Goal: Information Seeking & Learning: Learn about a topic

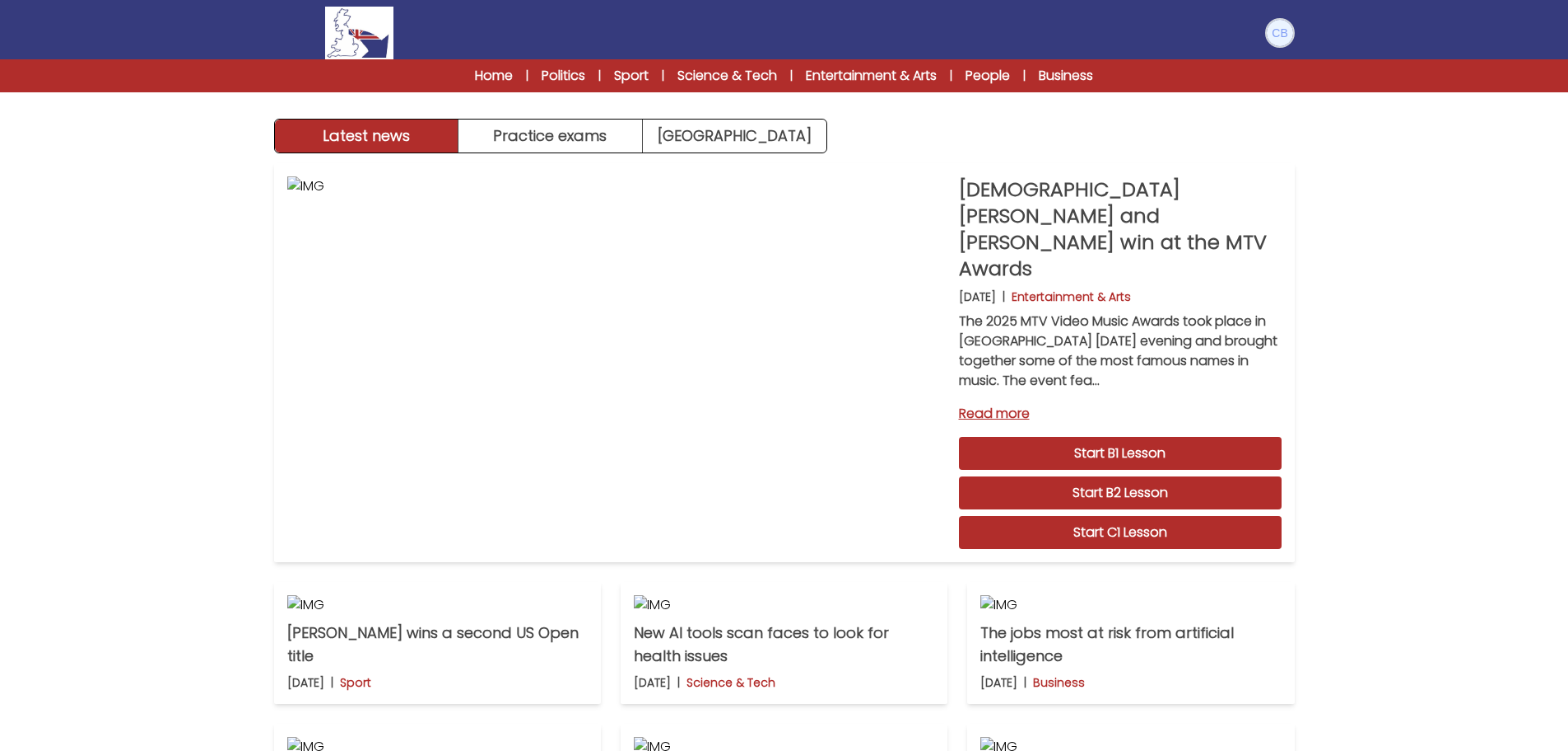
click at [1277, 32] on img at bounding box center [1280, 33] width 26 height 26
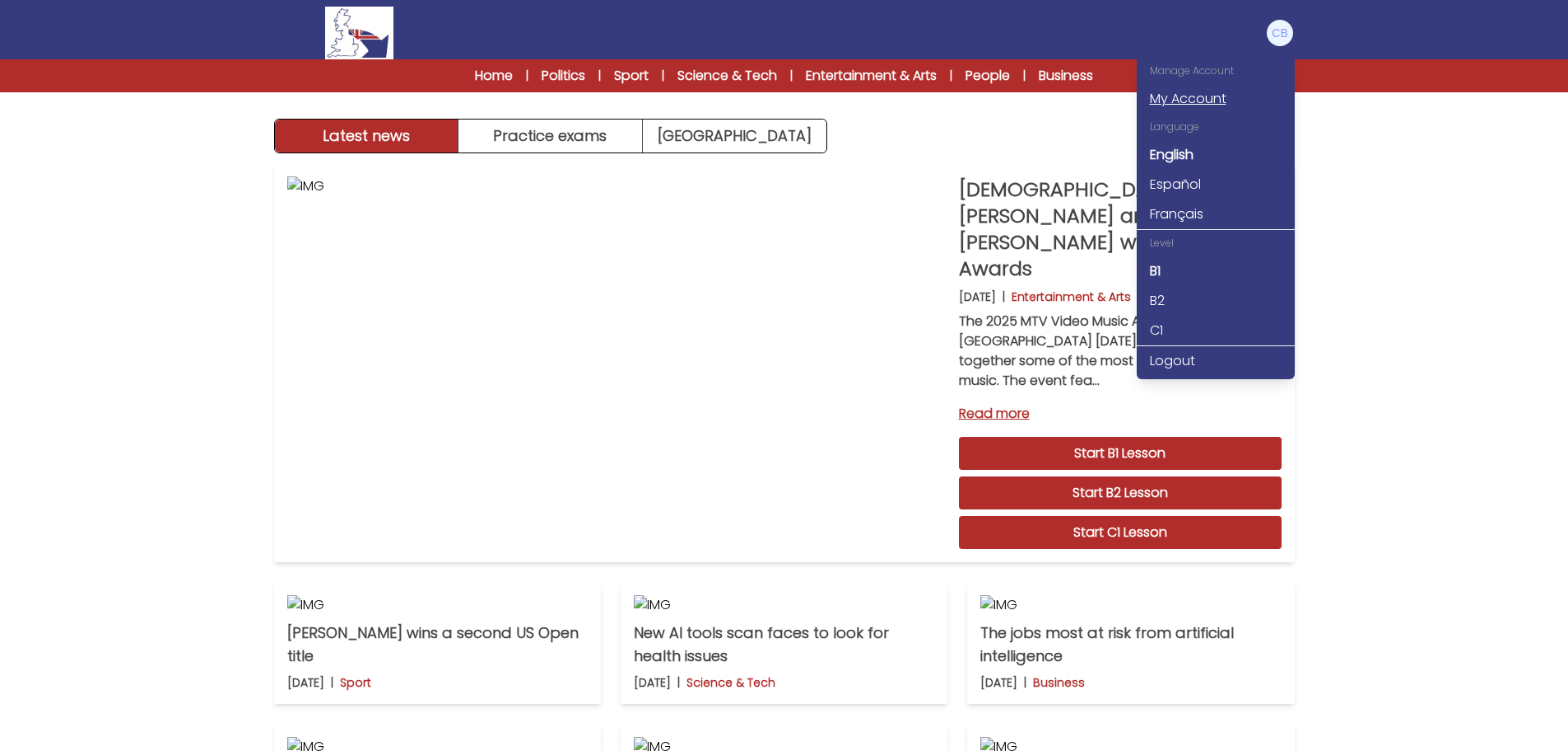
click at [1218, 95] on link "My Account" at bounding box center [1216, 99] width 158 height 30
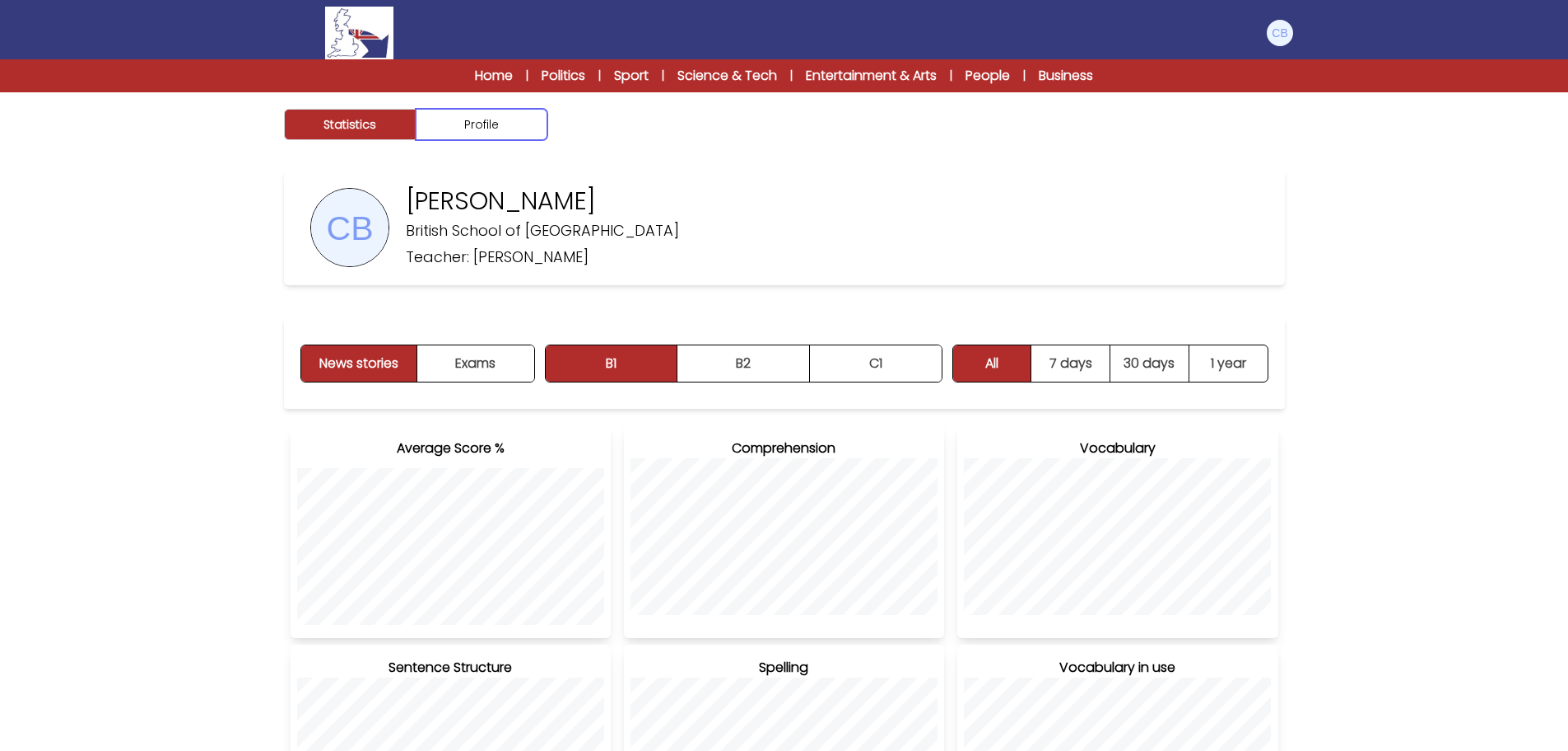
click at [507, 129] on button "Profile" at bounding box center [482, 124] width 132 height 31
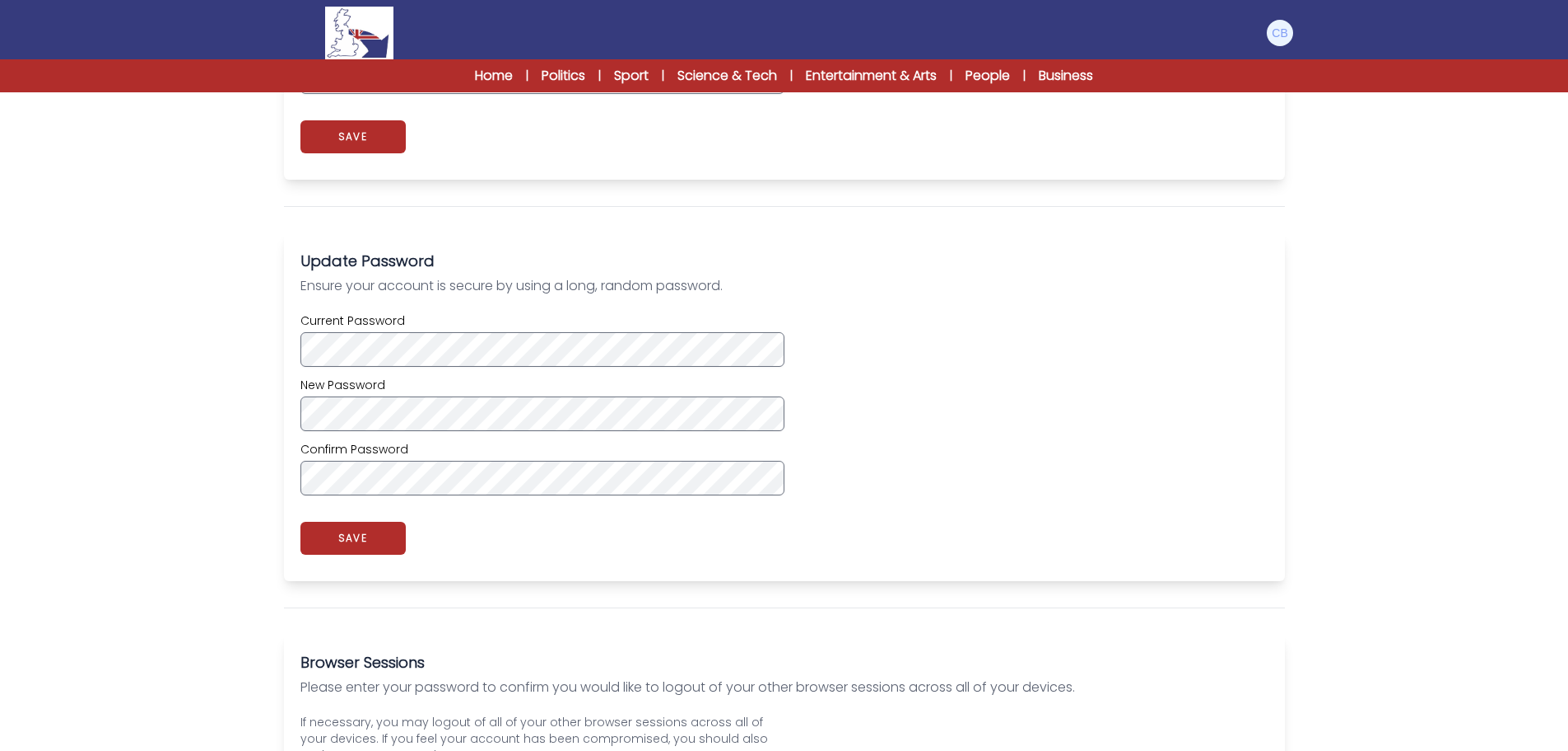
scroll to position [412, 0]
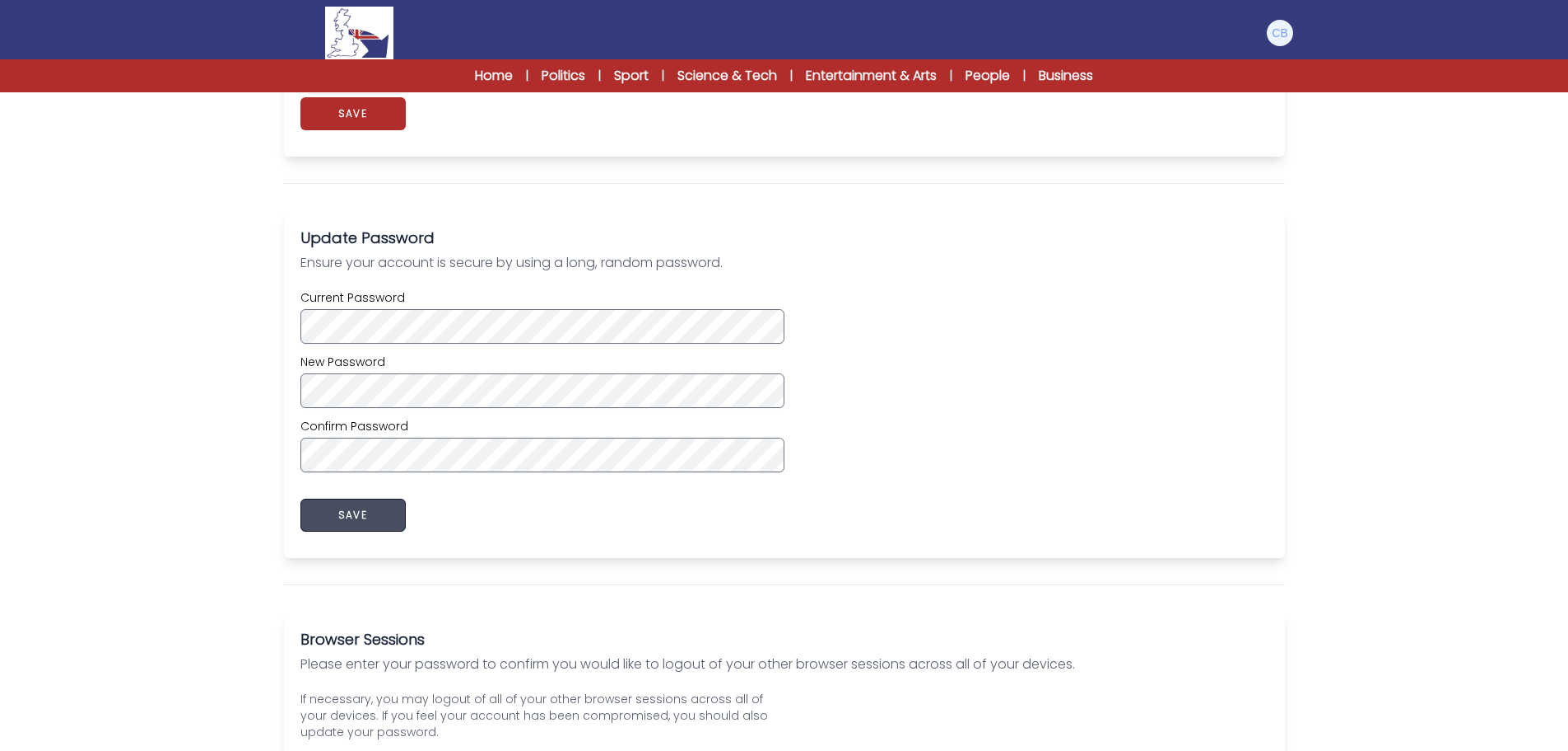
click at [344, 517] on button "SAVE" at bounding box center [353, 514] width 105 height 33
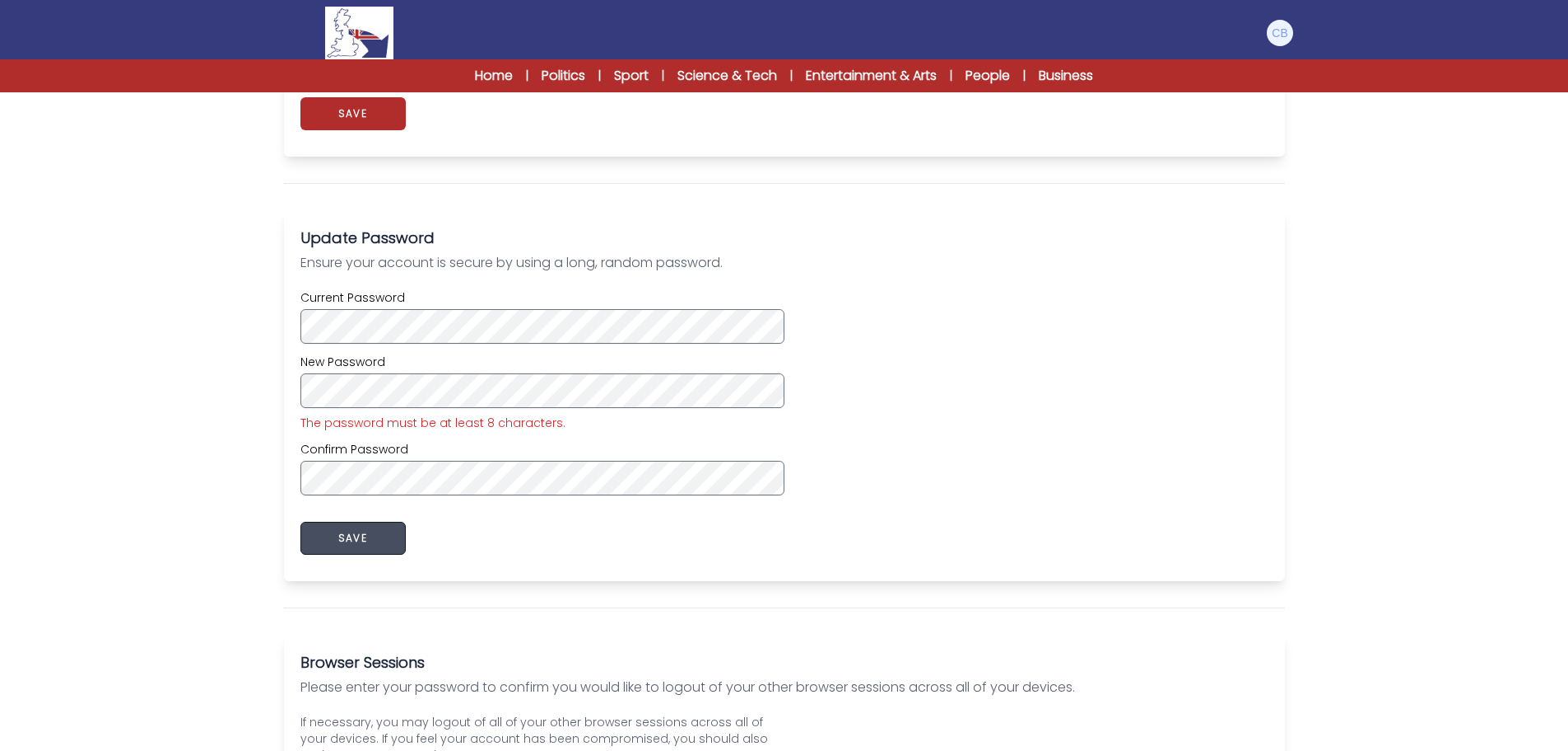
click at [353, 534] on button "SAVE" at bounding box center [353, 537] width 105 height 33
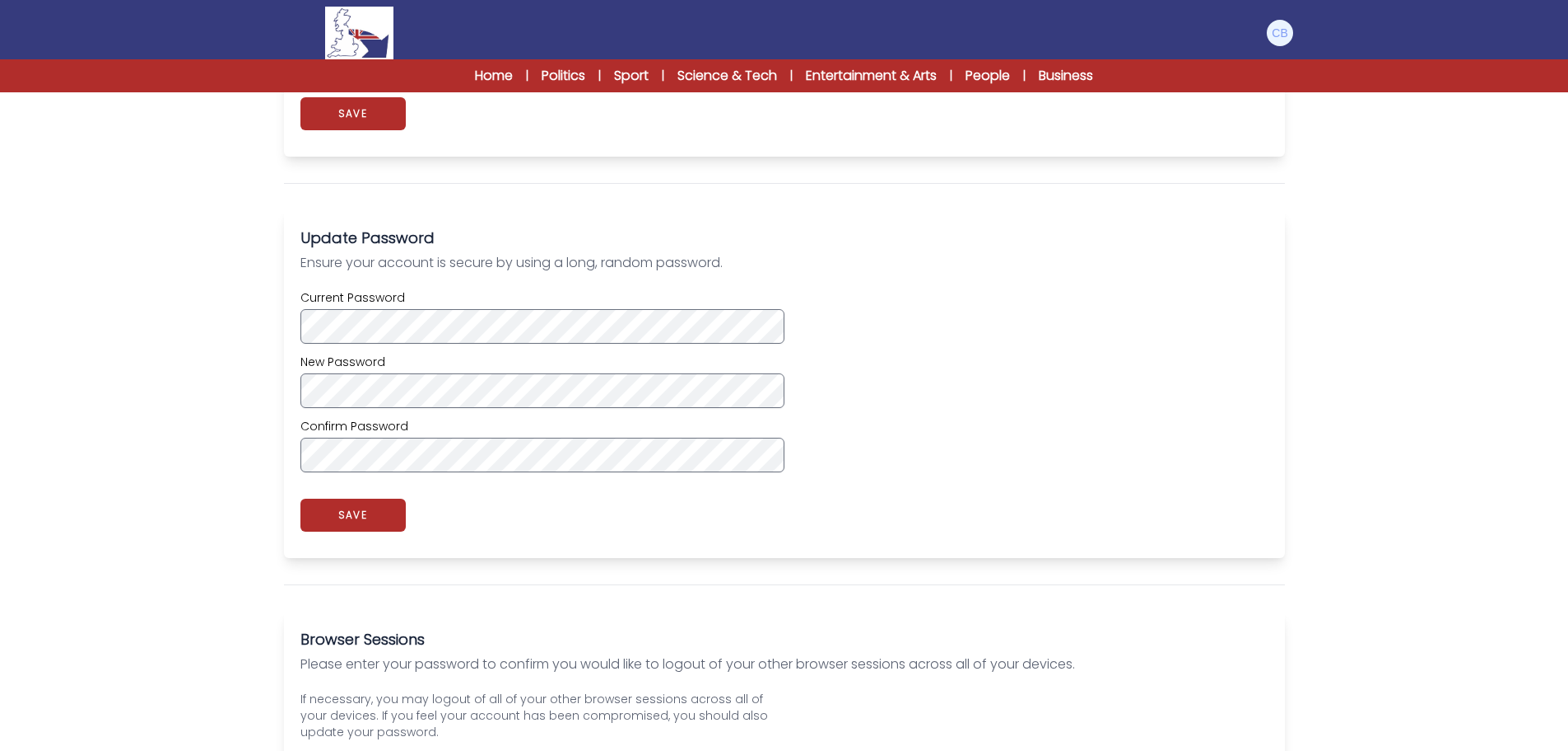
click at [1507, 197] on div "Statistics Profile Charlotte Bowler British School of Verona Teacher: Ruth Hump…" at bounding box center [784, 252] width 1568 height 1144
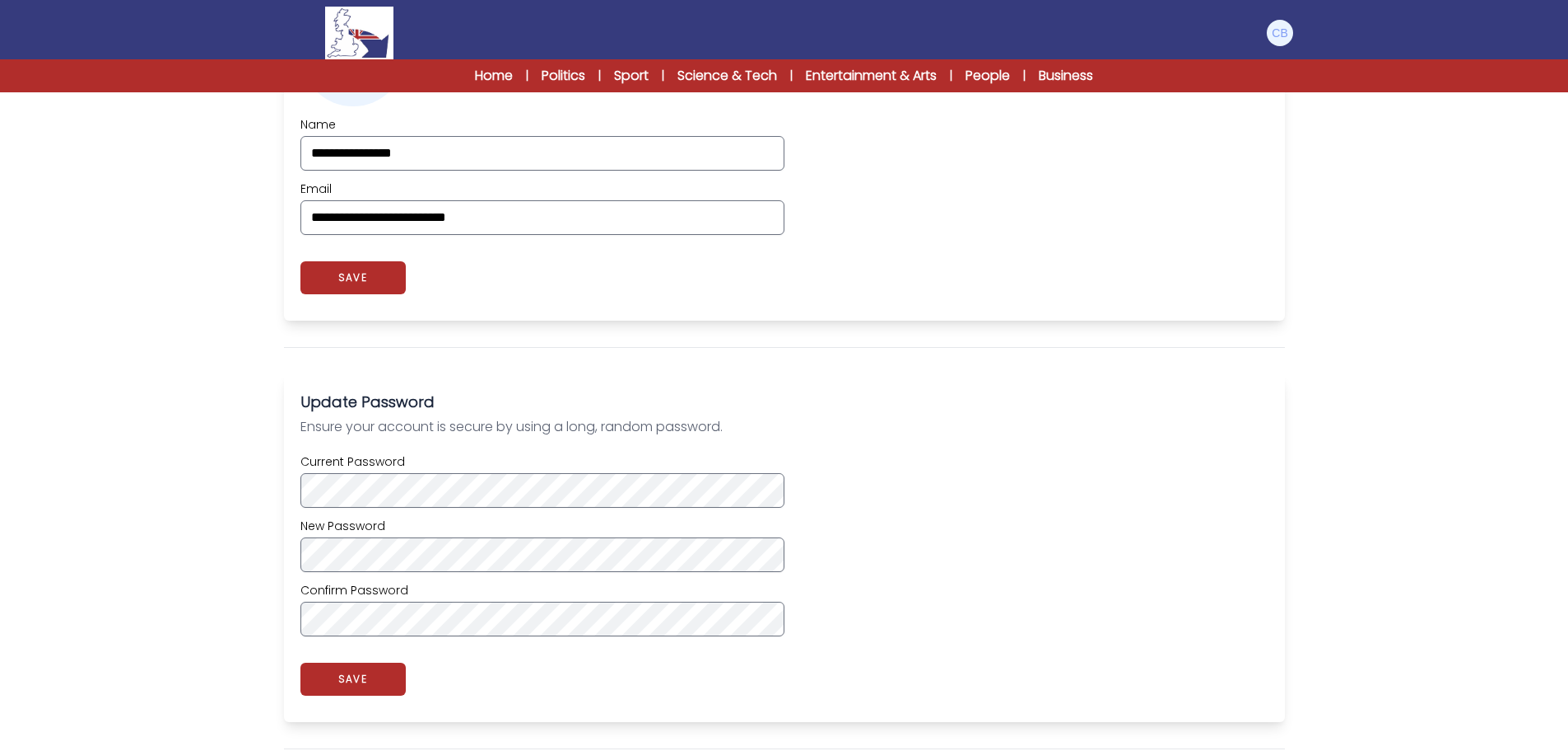
scroll to position [247, 0]
click at [502, 75] on link "Home" at bounding box center [494, 76] width 38 height 20
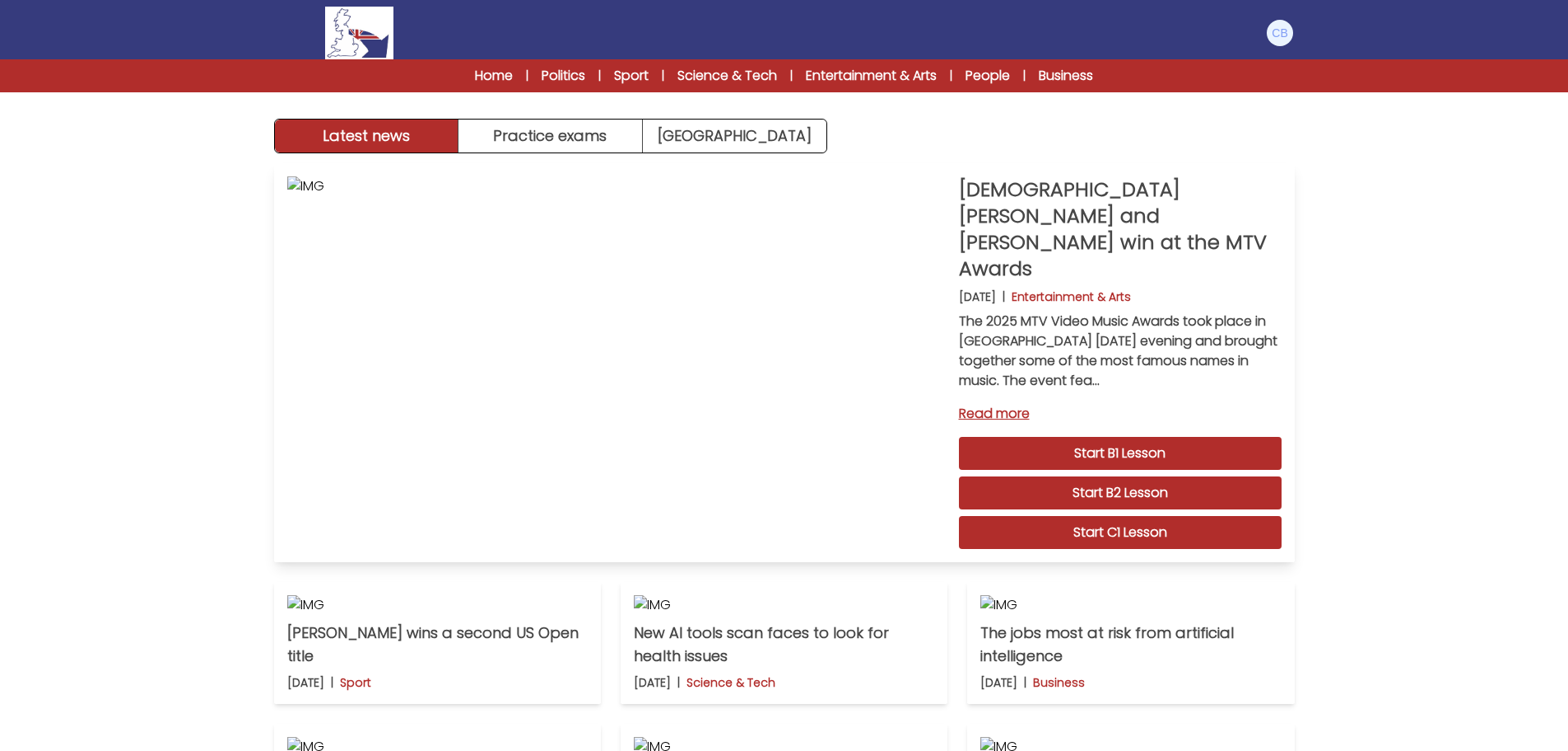
click at [1090, 437] on link "Start B1 Lesson" at bounding box center [1120, 453] width 323 height 33
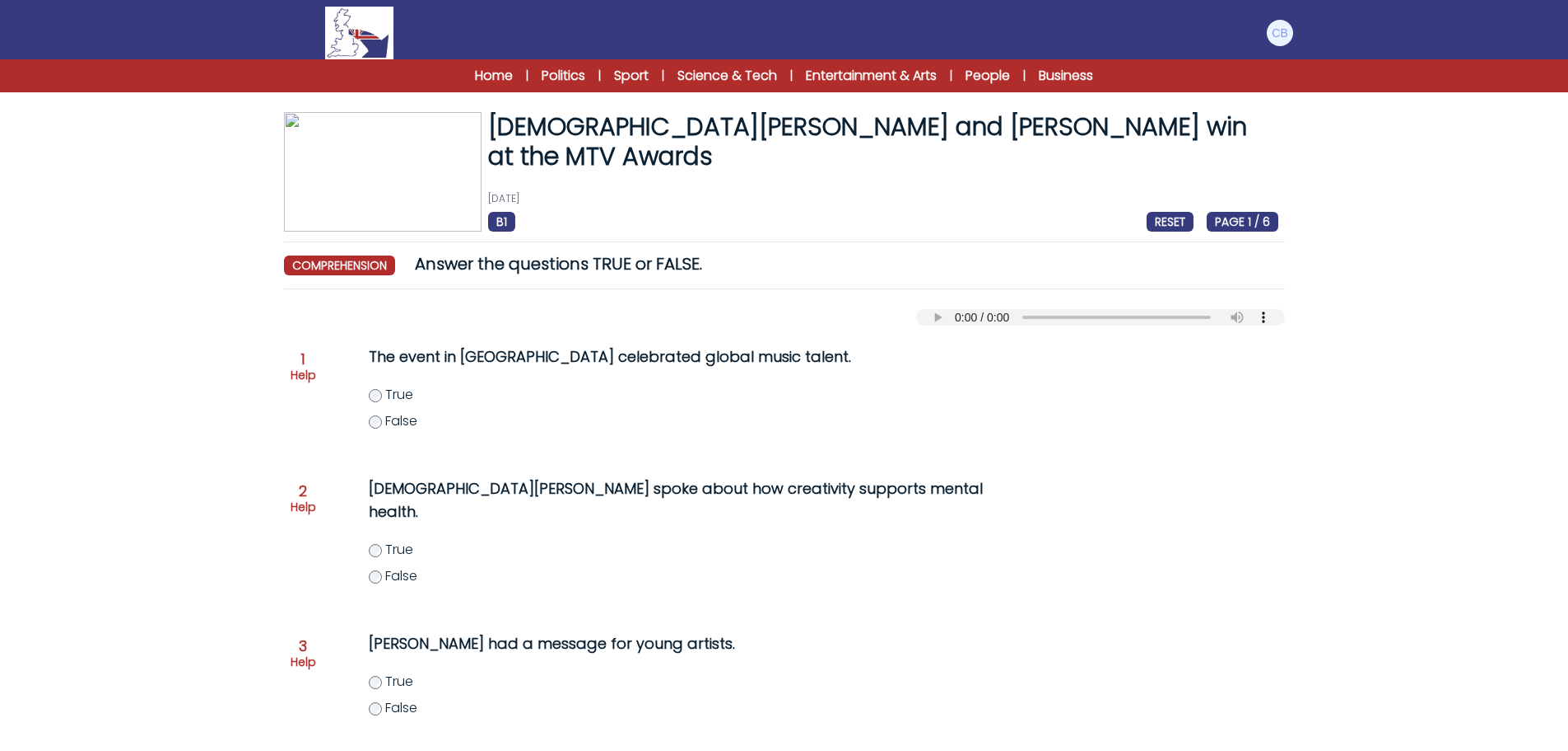
click at [1180, 222] on span "RESET" at bounding box center [1170, 222] width 47 height 20
click at [569, 74] on link "Politics" at bounding box center [564, 76] width 44 height 20
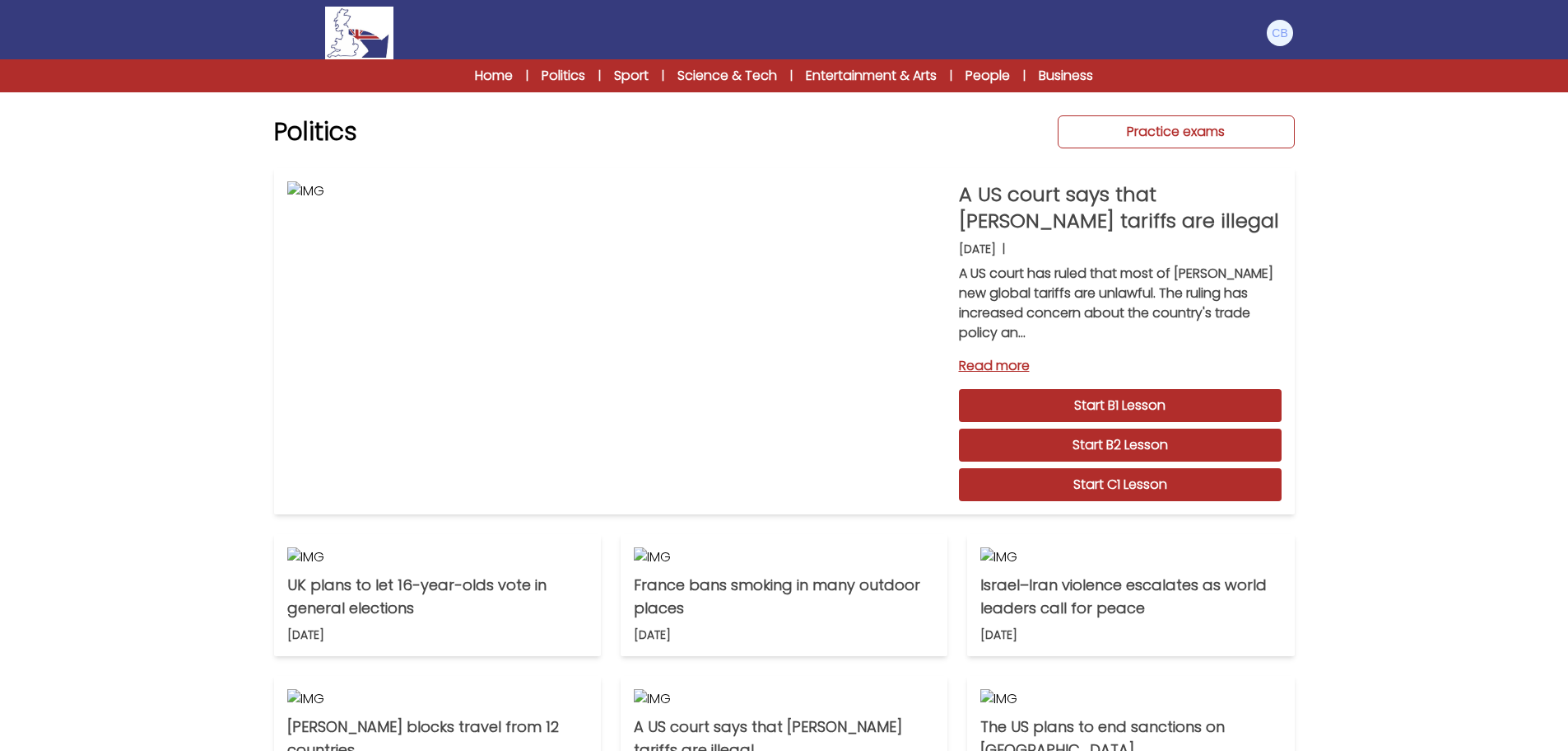
click at [1150, 129] on link "Practice exams" at bounding box center [1176, 131] width 237 height 33
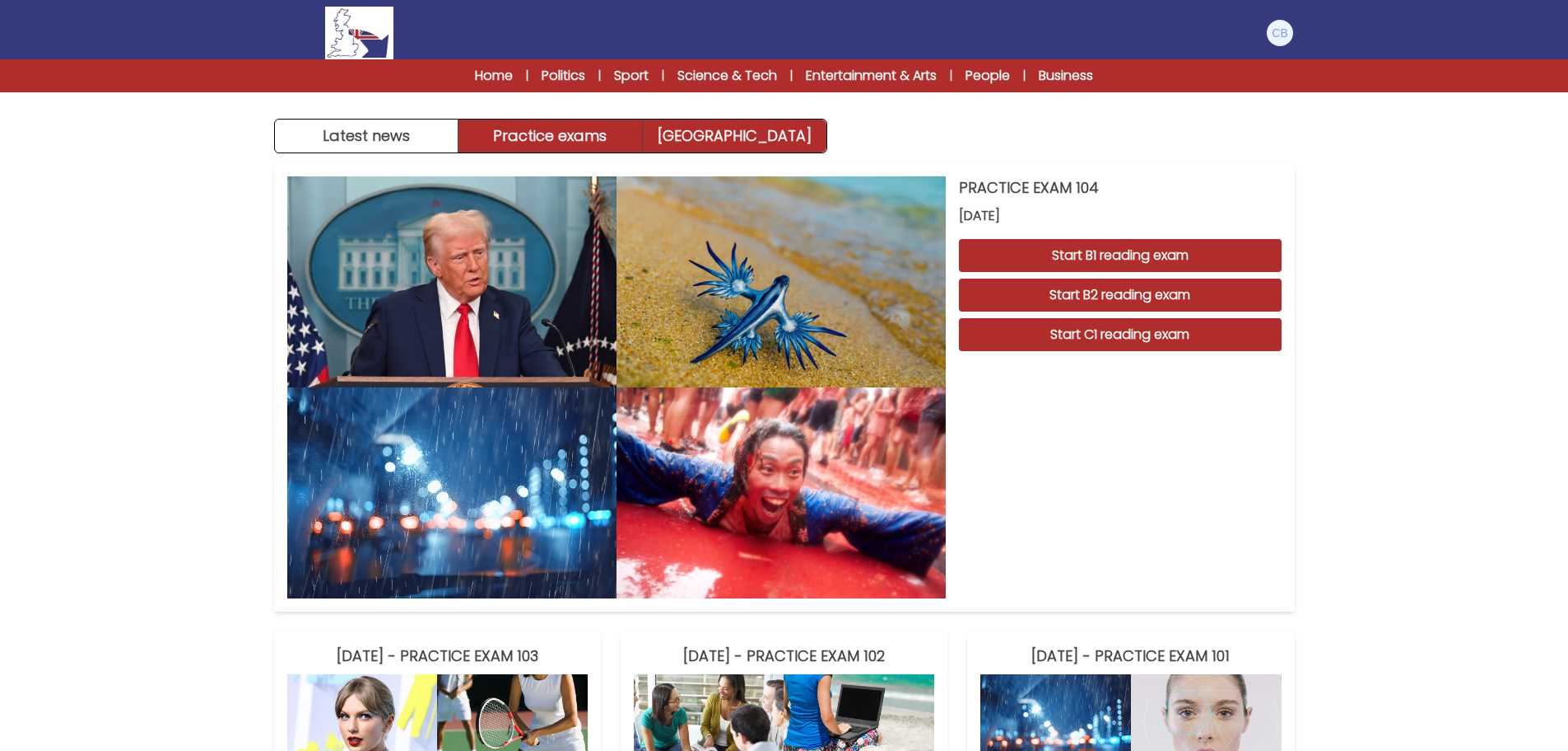
click at [734, 130] on link "[GEOGRAPHIC_DATA]" at bounding box center [735, 135] width 184 height 33
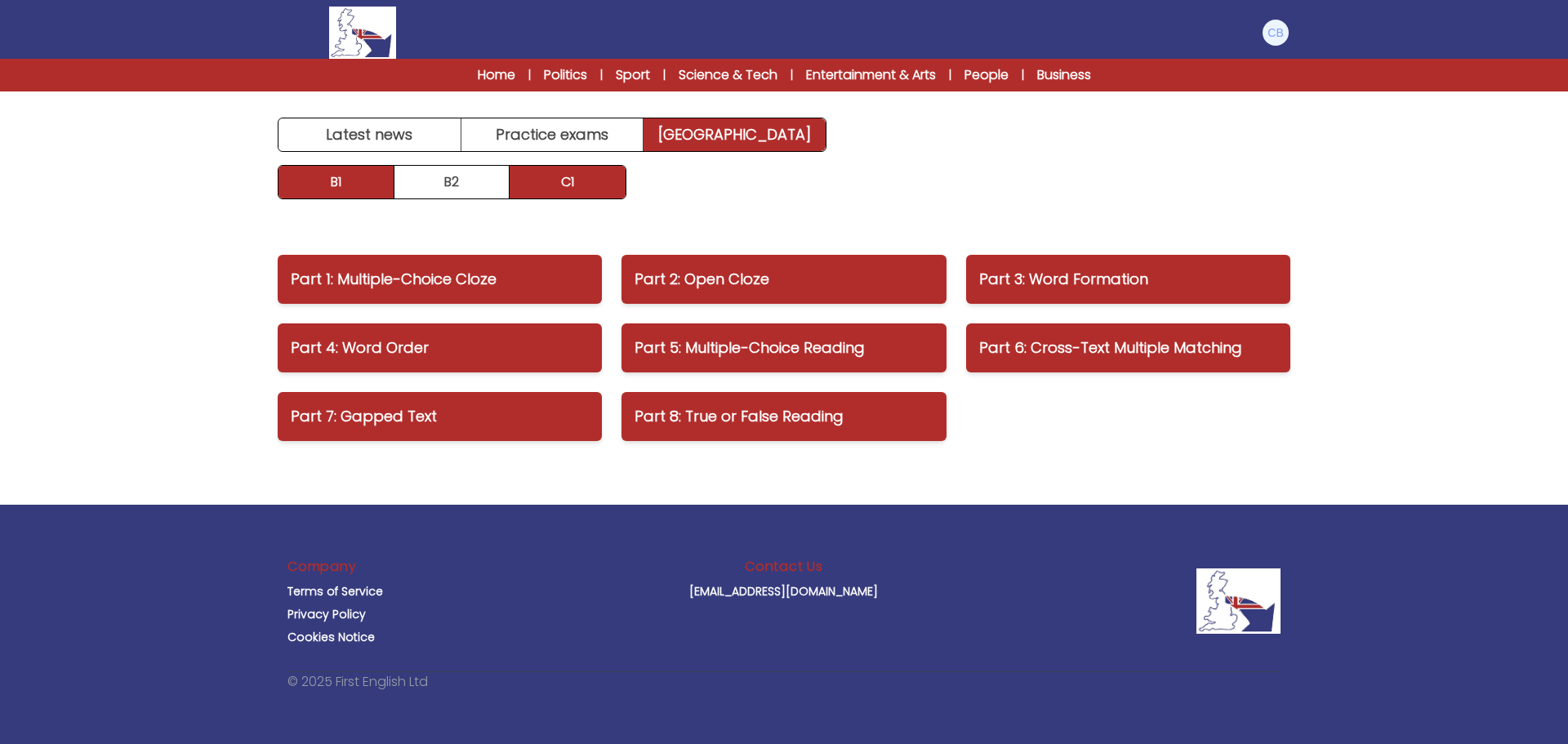
click at [357, 179] on link "B1" at bounding box center [336, 181] width 116 height 33
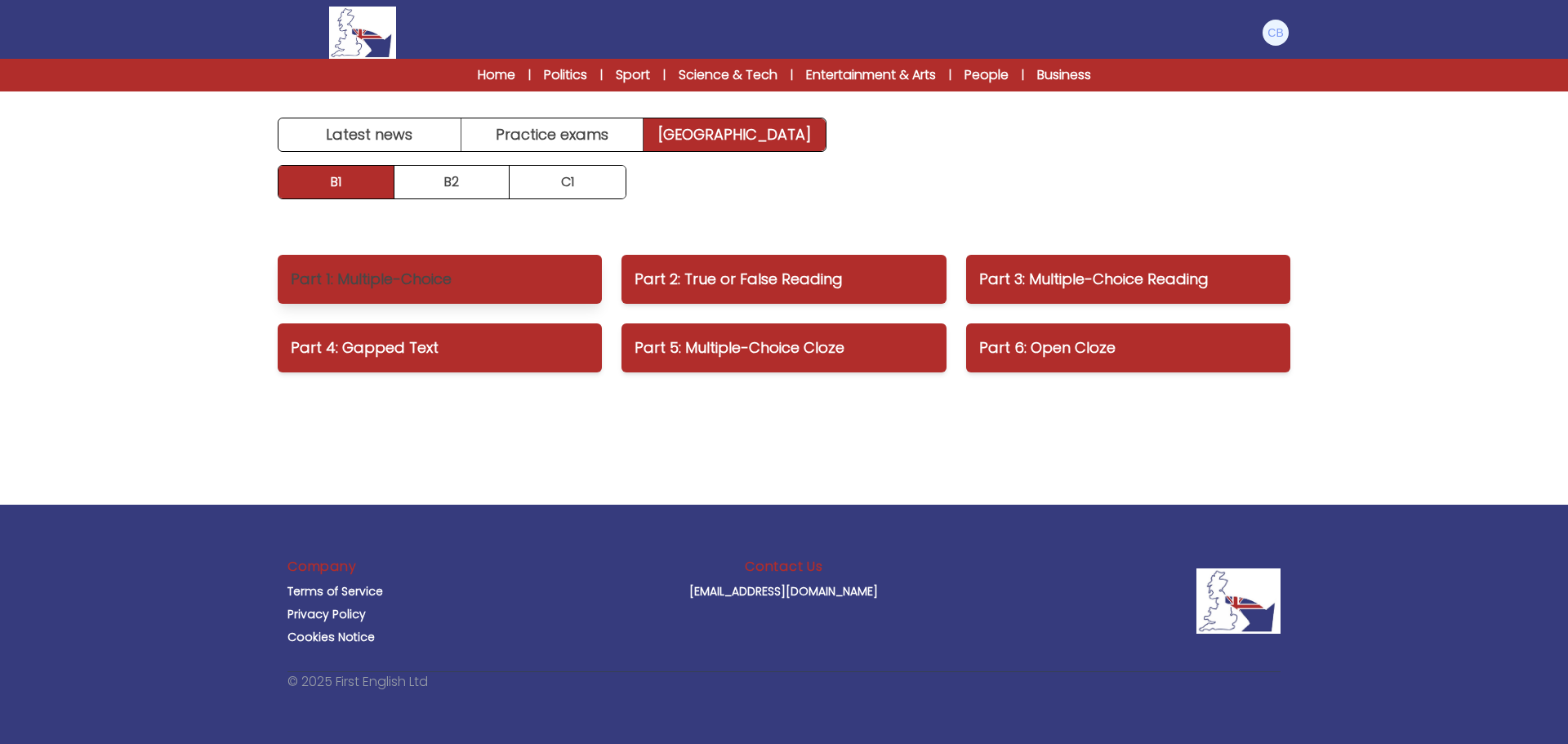
click at [461, 274] on p "Part 1: Multiple-Choice" at bounding box center [439, 278] width 298 height 23
click at [743, 71] on link "Science & Tech" at bounding box center [728, 75] width 99 height 20
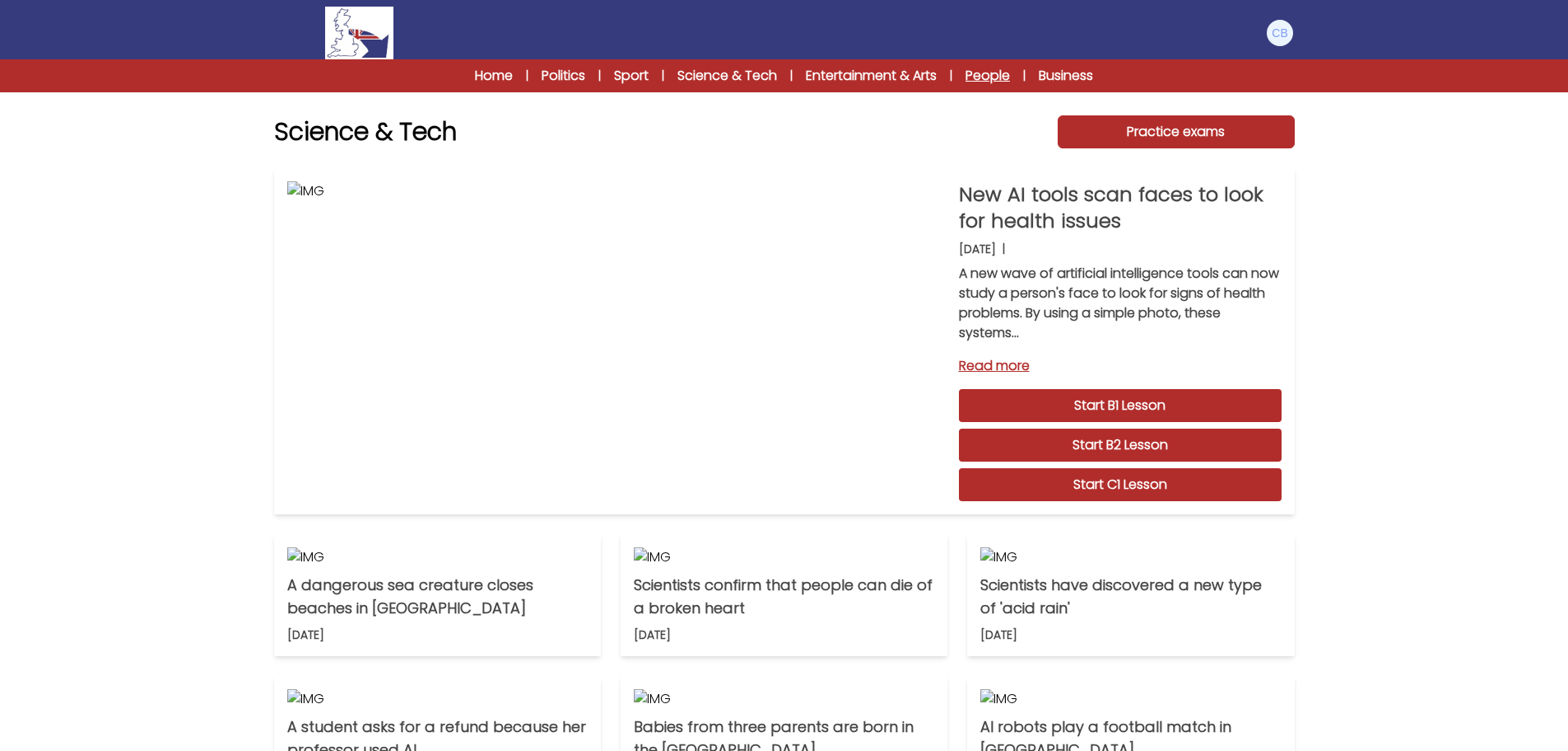
click at [1002, 73] on link "People" at bounding box center [987, 76] width 44 height 20
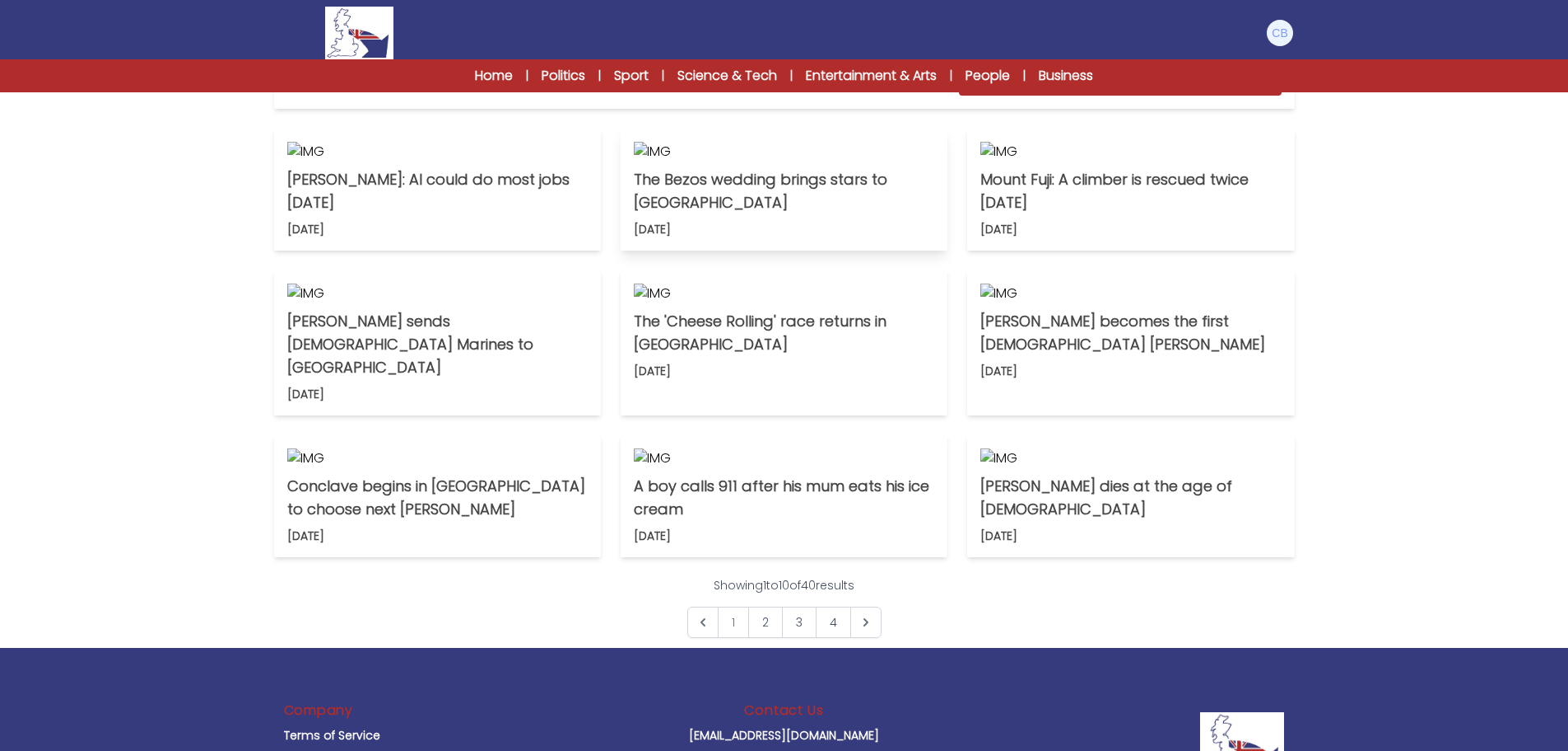
scroll to position [412, 0]
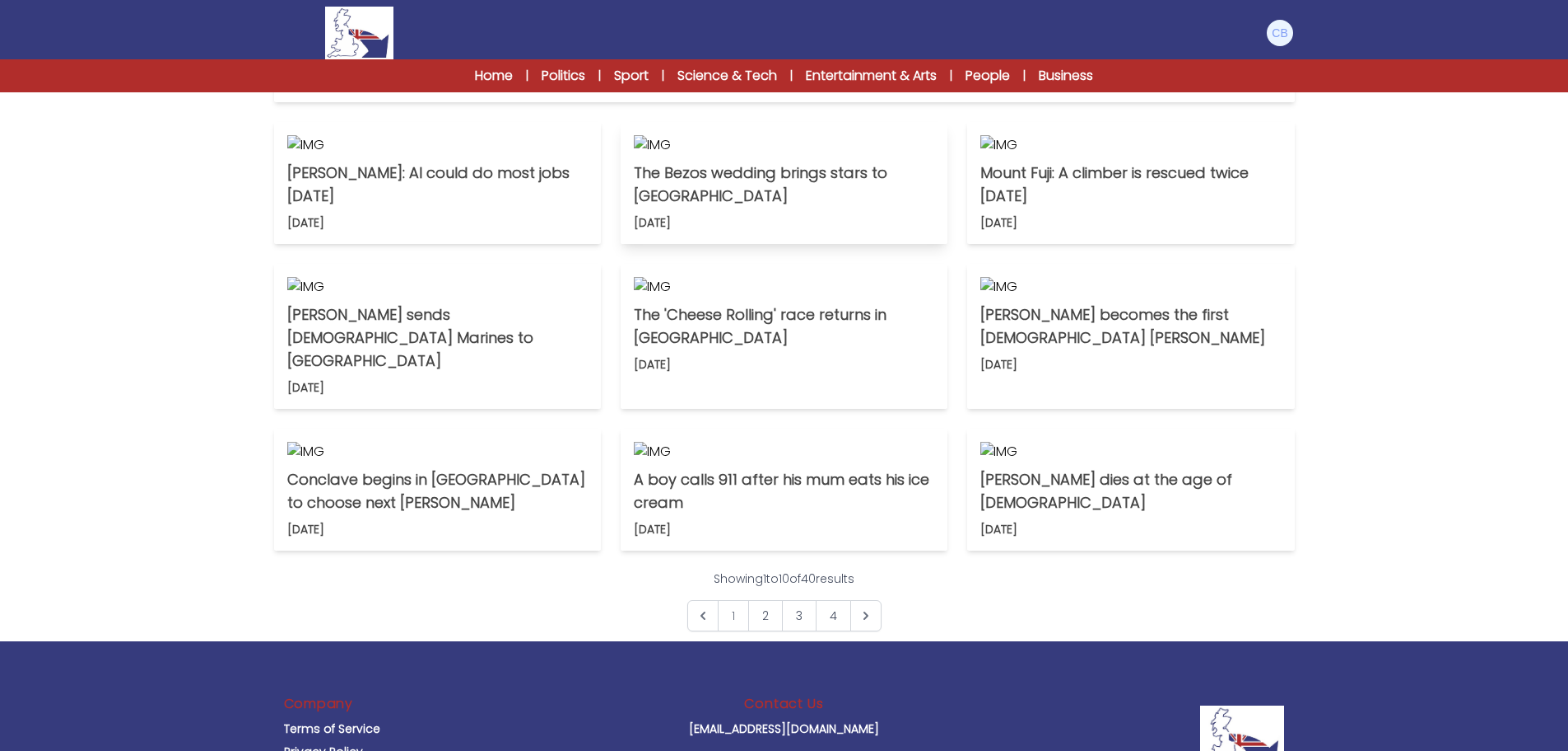
click at [780, 155] on img at bounding box center [784, 145] width 301 height 20
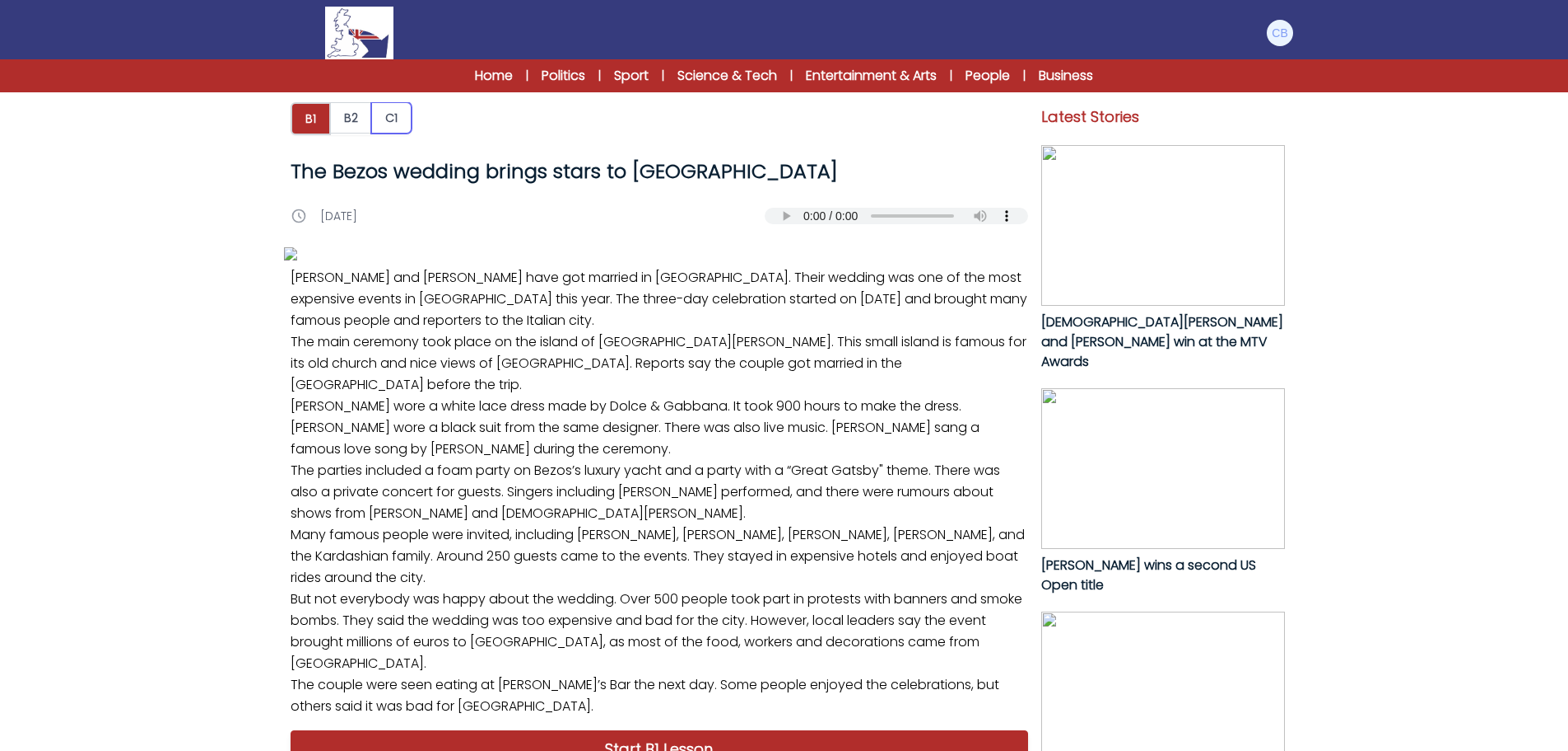
click at [387, 118] on button "C1" at bounding box center [392, 117] width 40 height 31
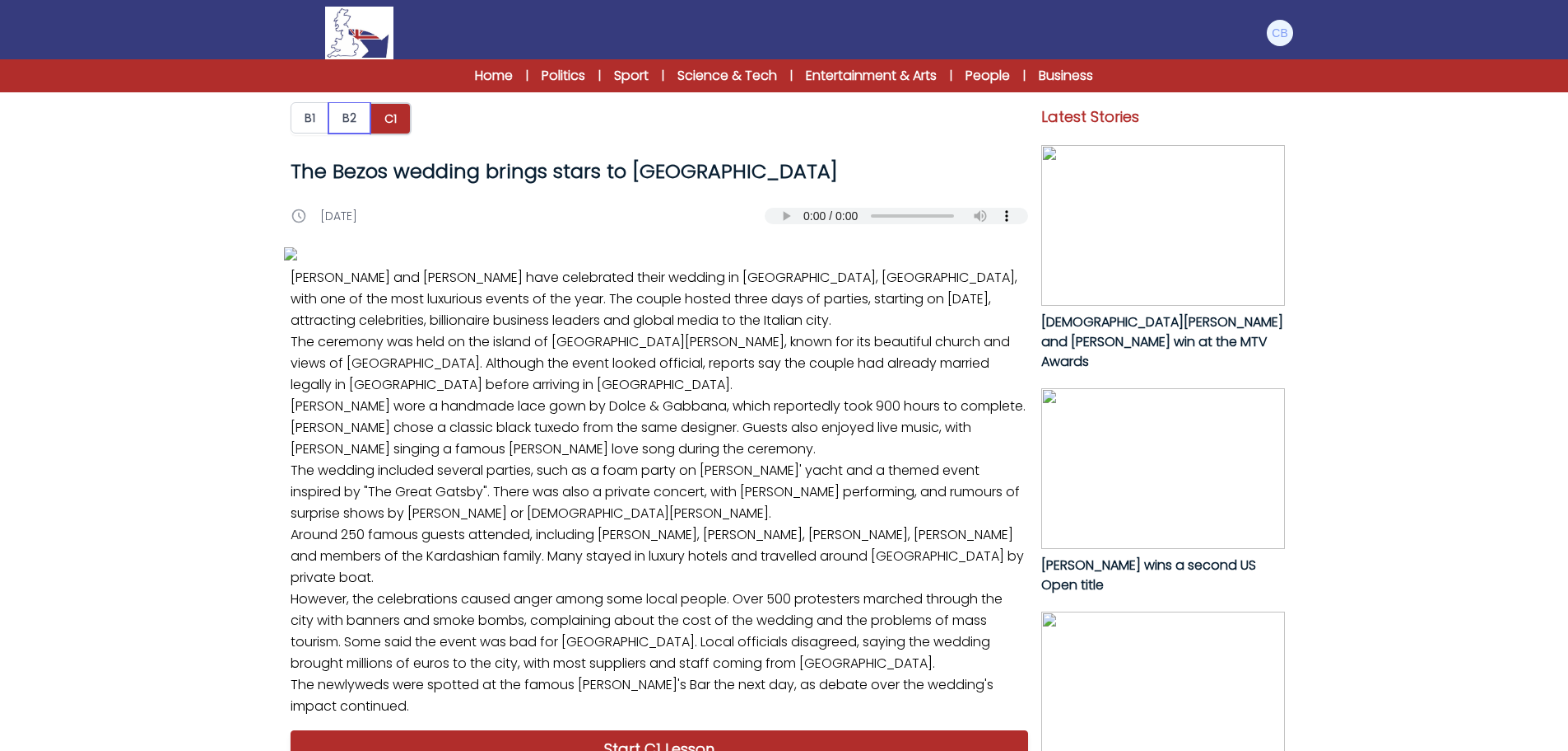
click at [343, 115] on button "B2" at bounding box center [350, 117] width 42 height 31
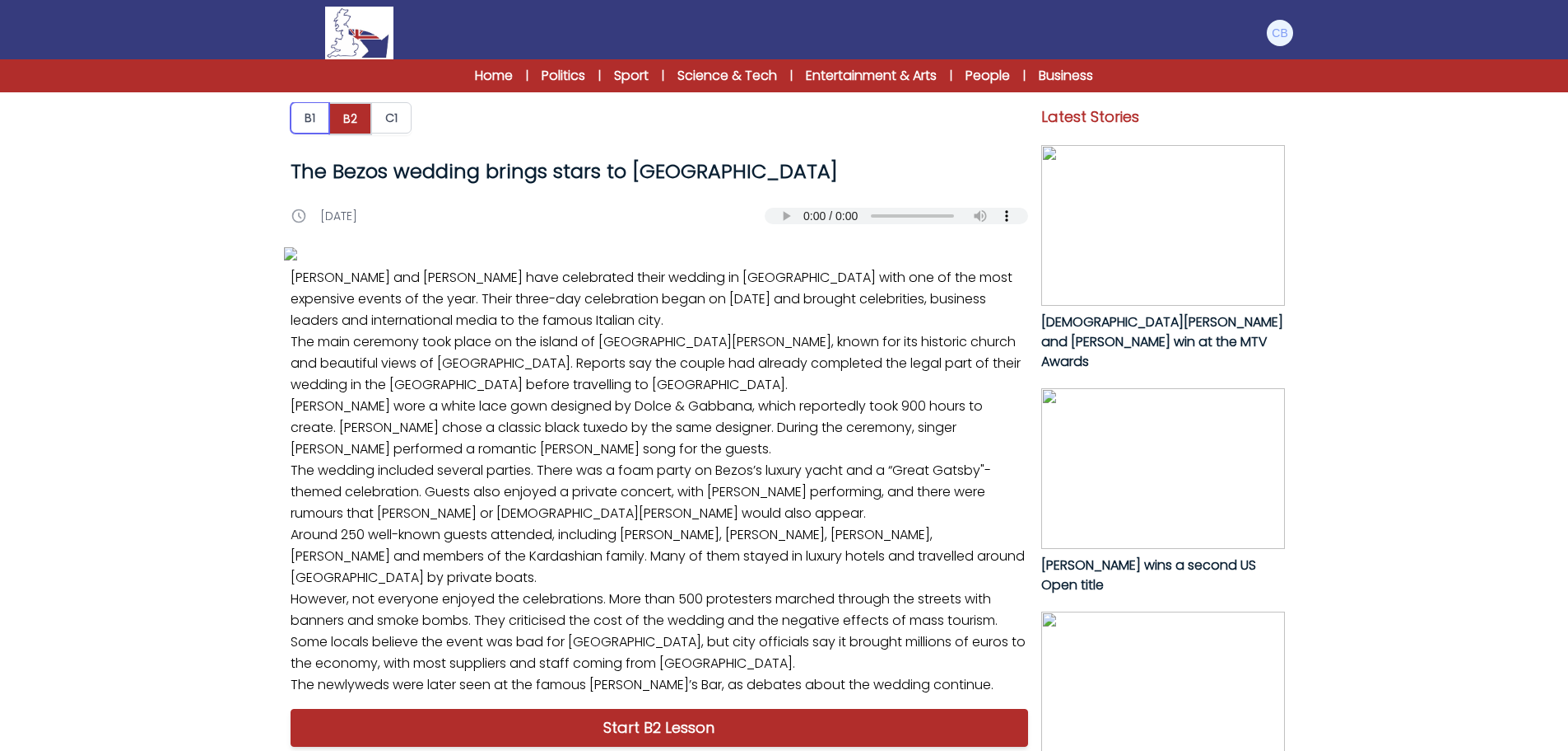
click at [311, 118] on button "B1" at bounding box center [310, 117] width 39 height 31
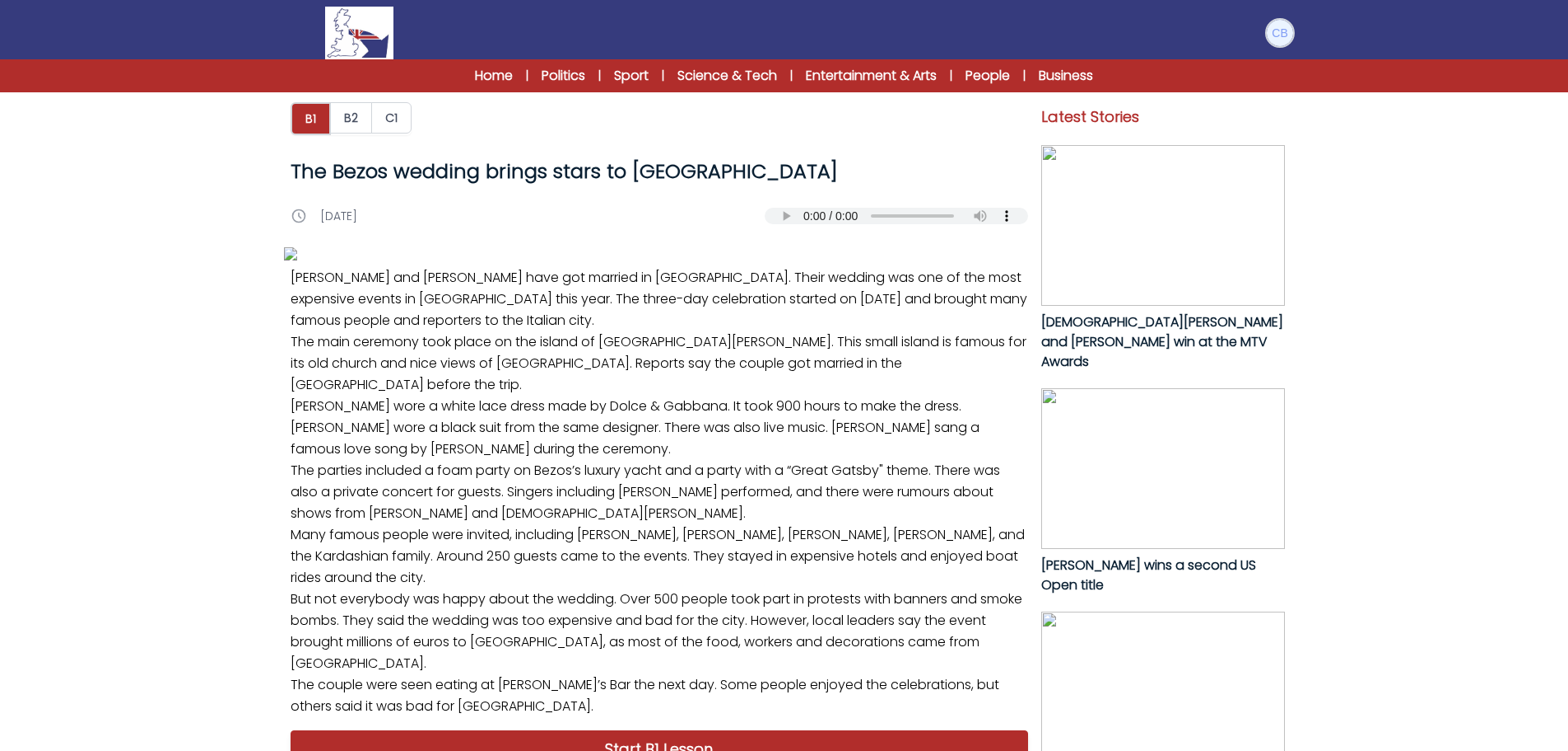
click at [1282, 33] on img at bounding box center [1280, 33] width 26 height 26
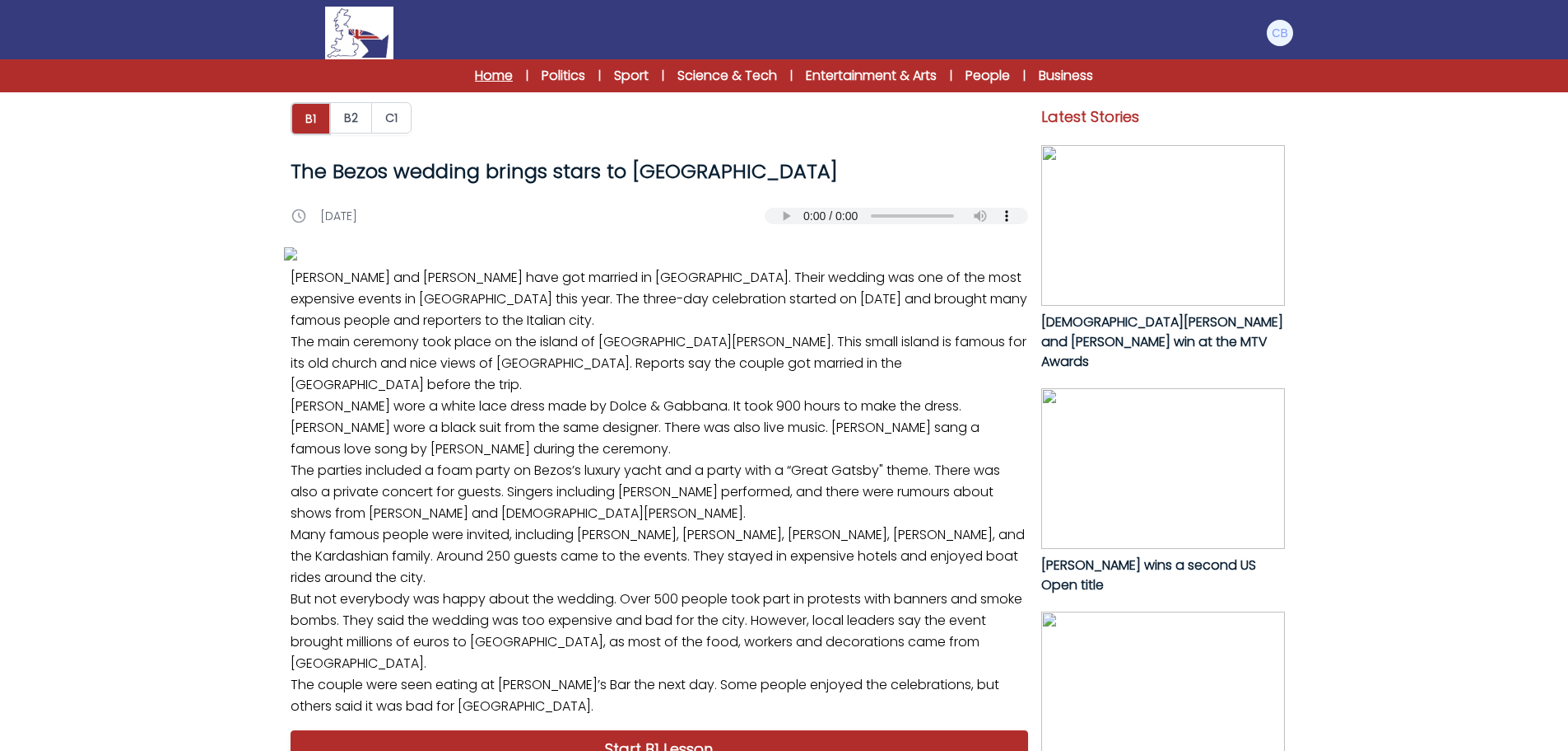
click at [497, 69] on link "Home" at bounding box center [494, 76] width 38 height 20
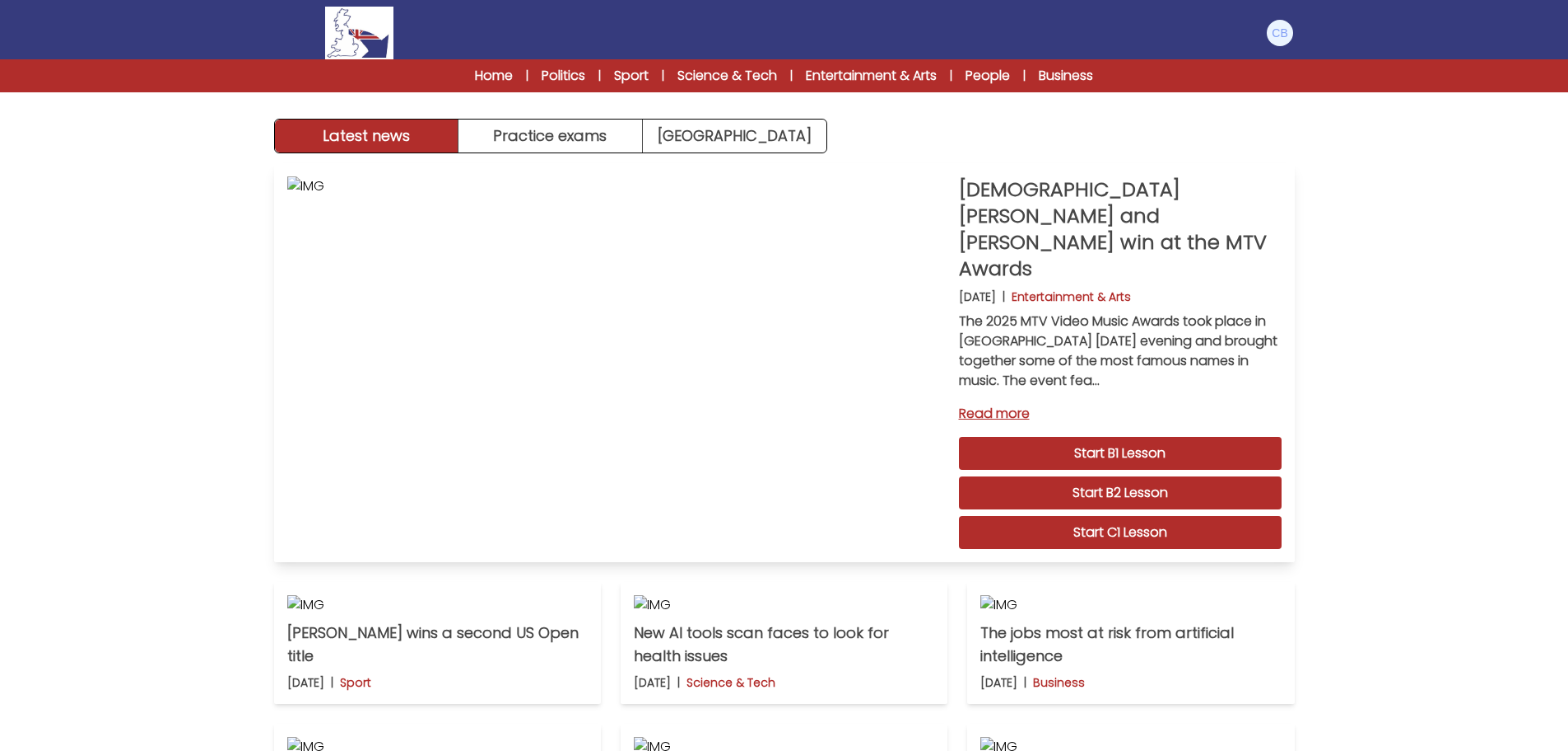
click at [1133, 437] on link "Start B1 Lesson" at bounding box center [1120, 453] width 323 height 33
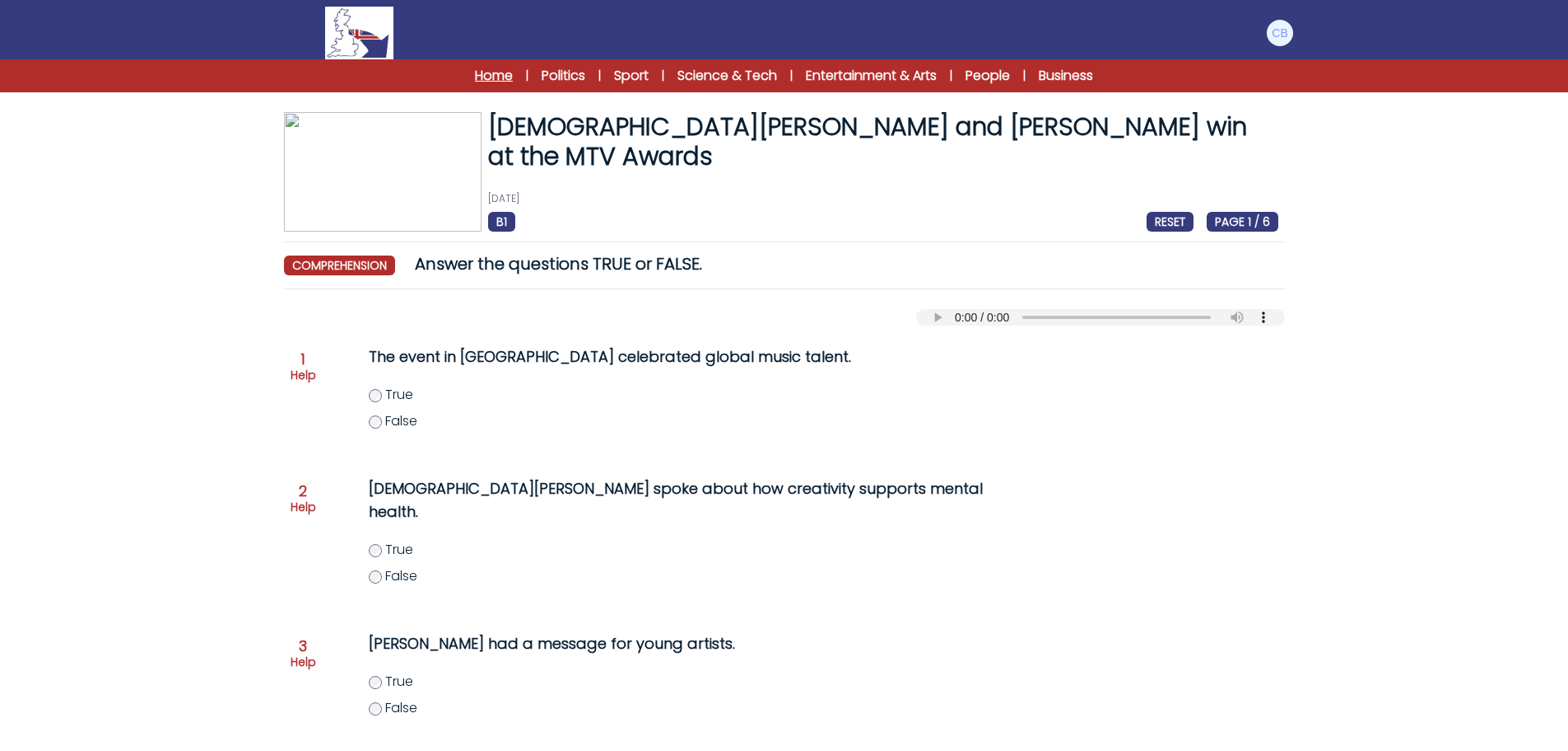
click at [499, 74] on link "Home" at bounding box center [494, 76] width 38 height 20
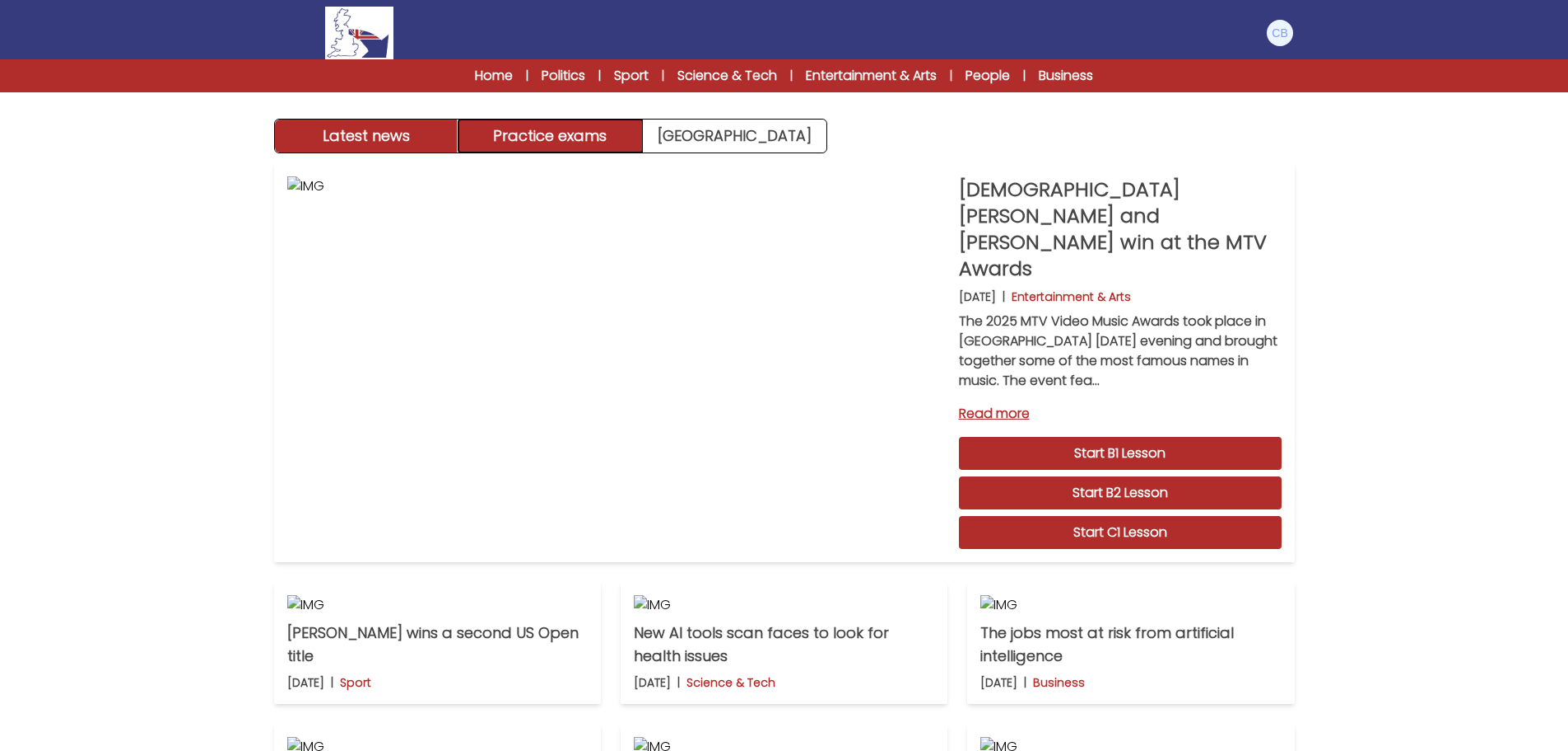
click at [548, 136] on button "Practice exams" at bounding box center [551, 135] width 185 height 33
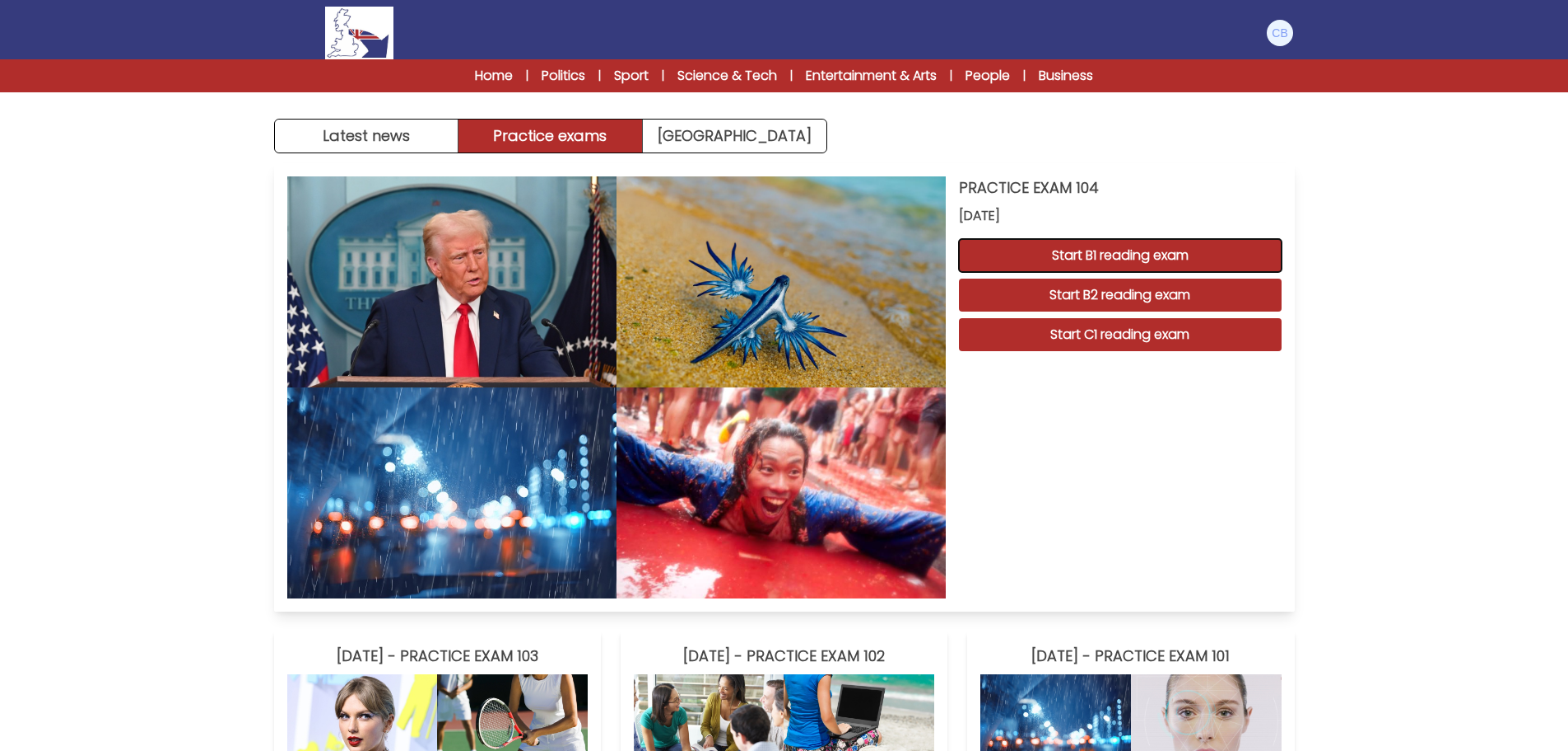
click at [1143, 246] on button "Start B1 reading exam" at bounding box center [1120, 255] width 323 height 33
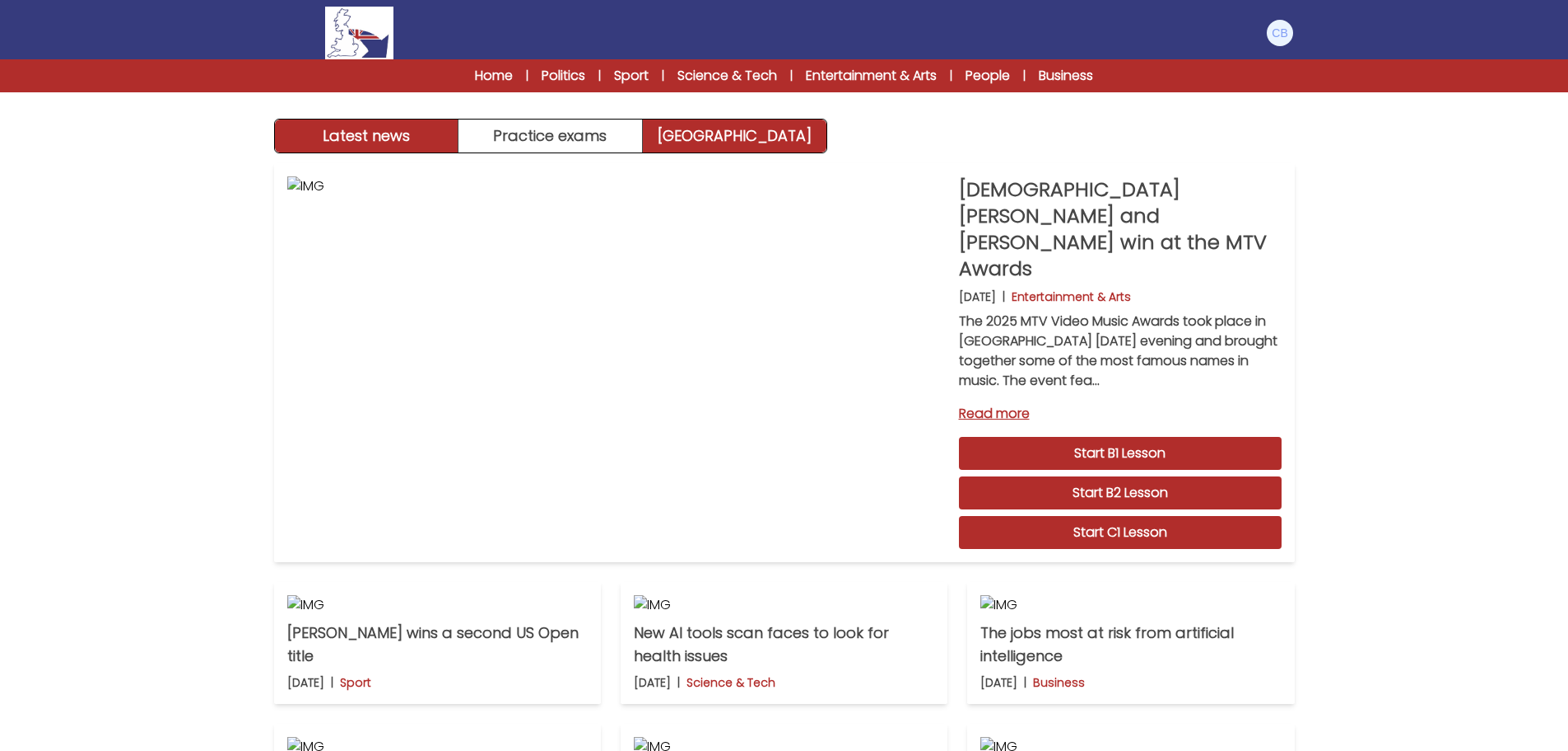
click at [717, 133] on link "Exam Centre" at bounding box center [735, 135] width 184 height 33
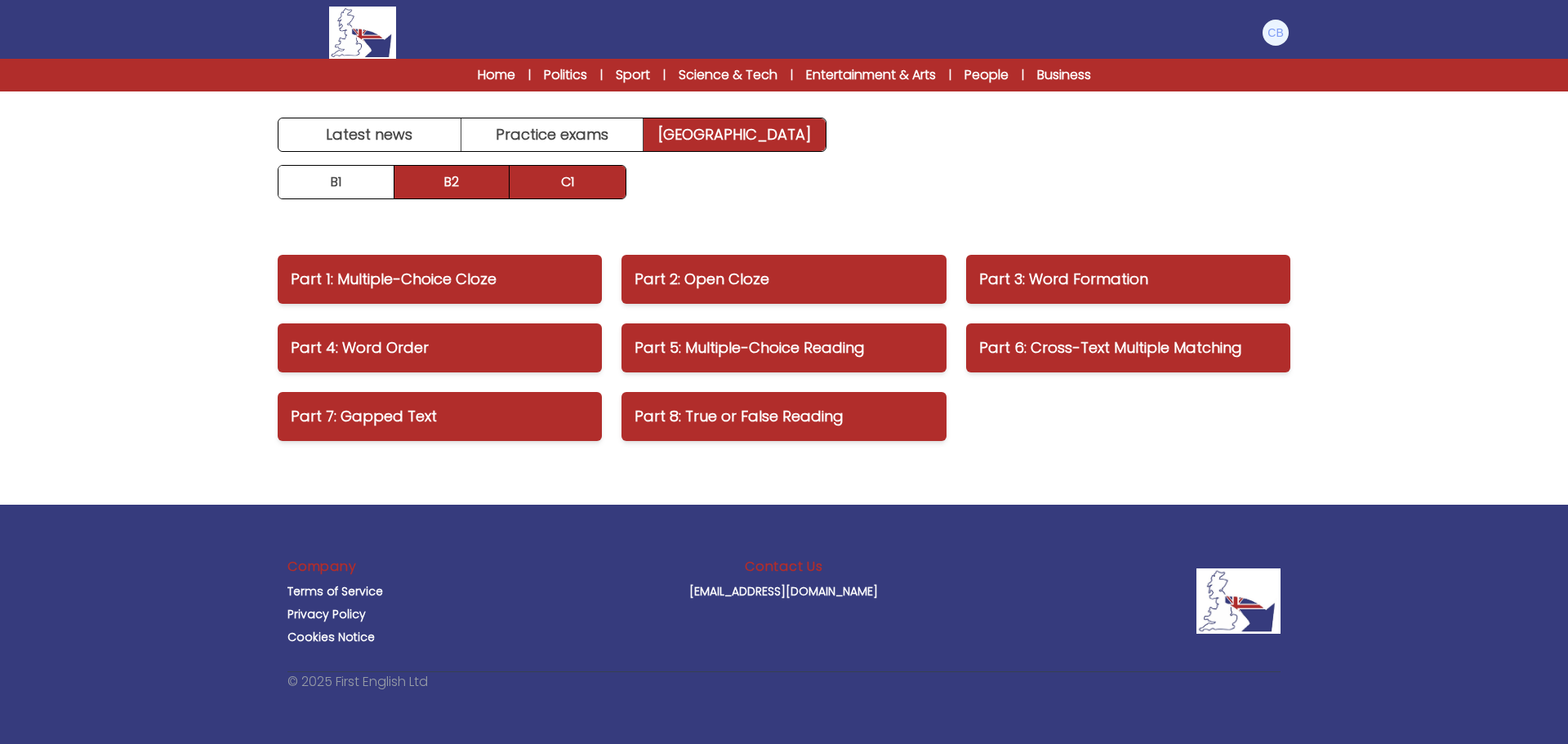
click at [435, 191] on link "B2" at bounding box center [452, 181] width 116 height 33
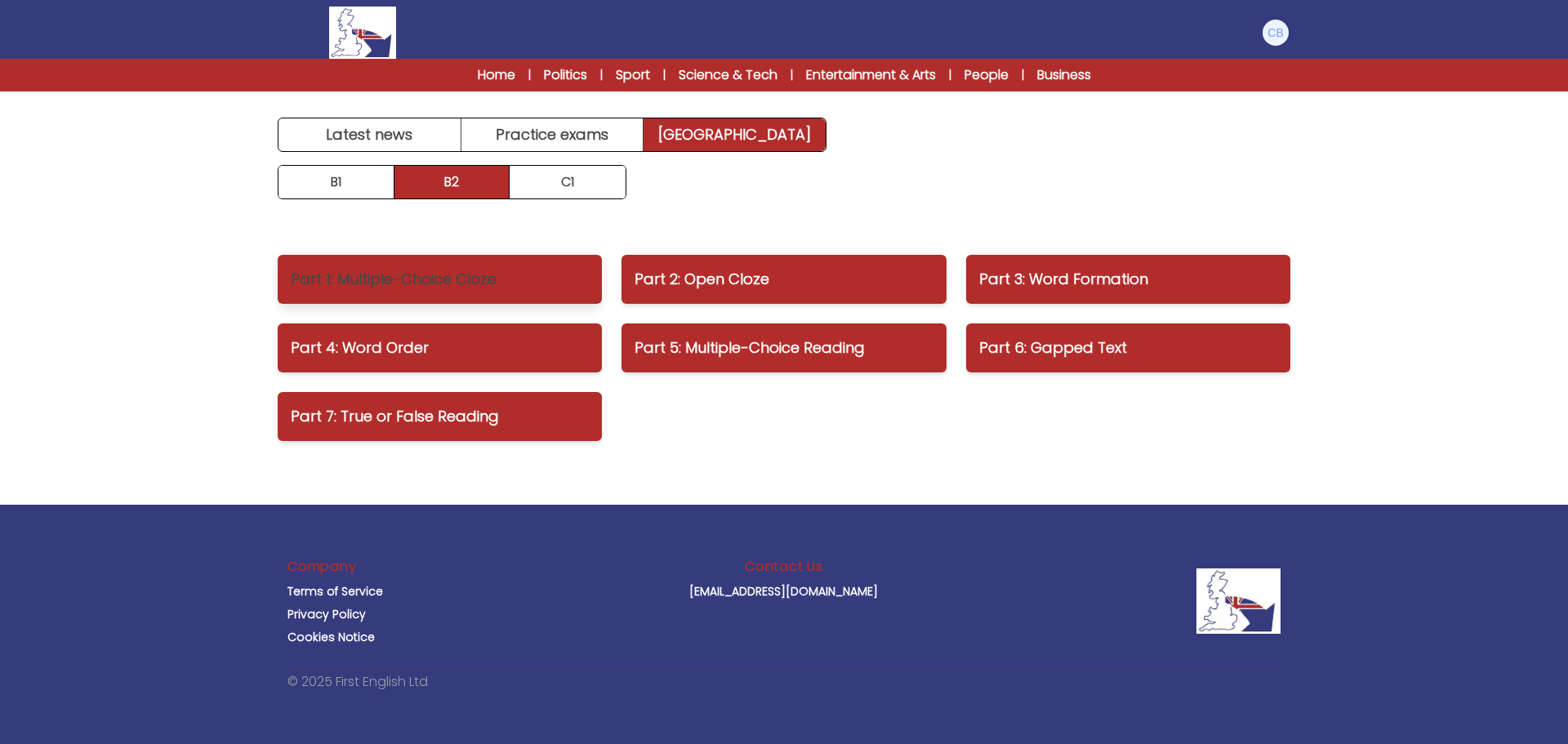
click at [472, 282] on p "Part 1: Multiple-Choice Cloze" at bounding box center [439, 278] width 298 height 23
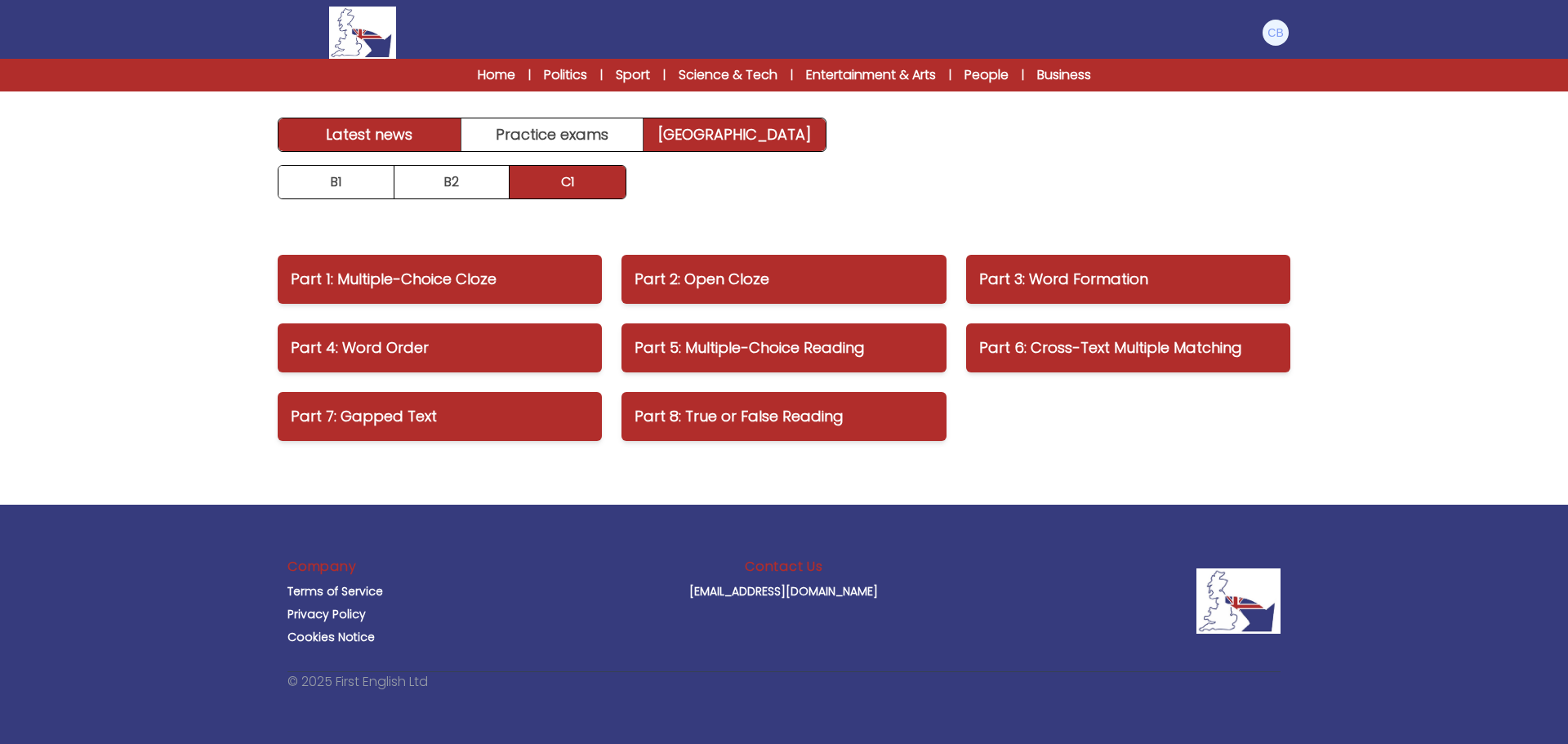
click at [359, 128] on link "Latest news" at bounding box center [370, 134] width 183 height 33
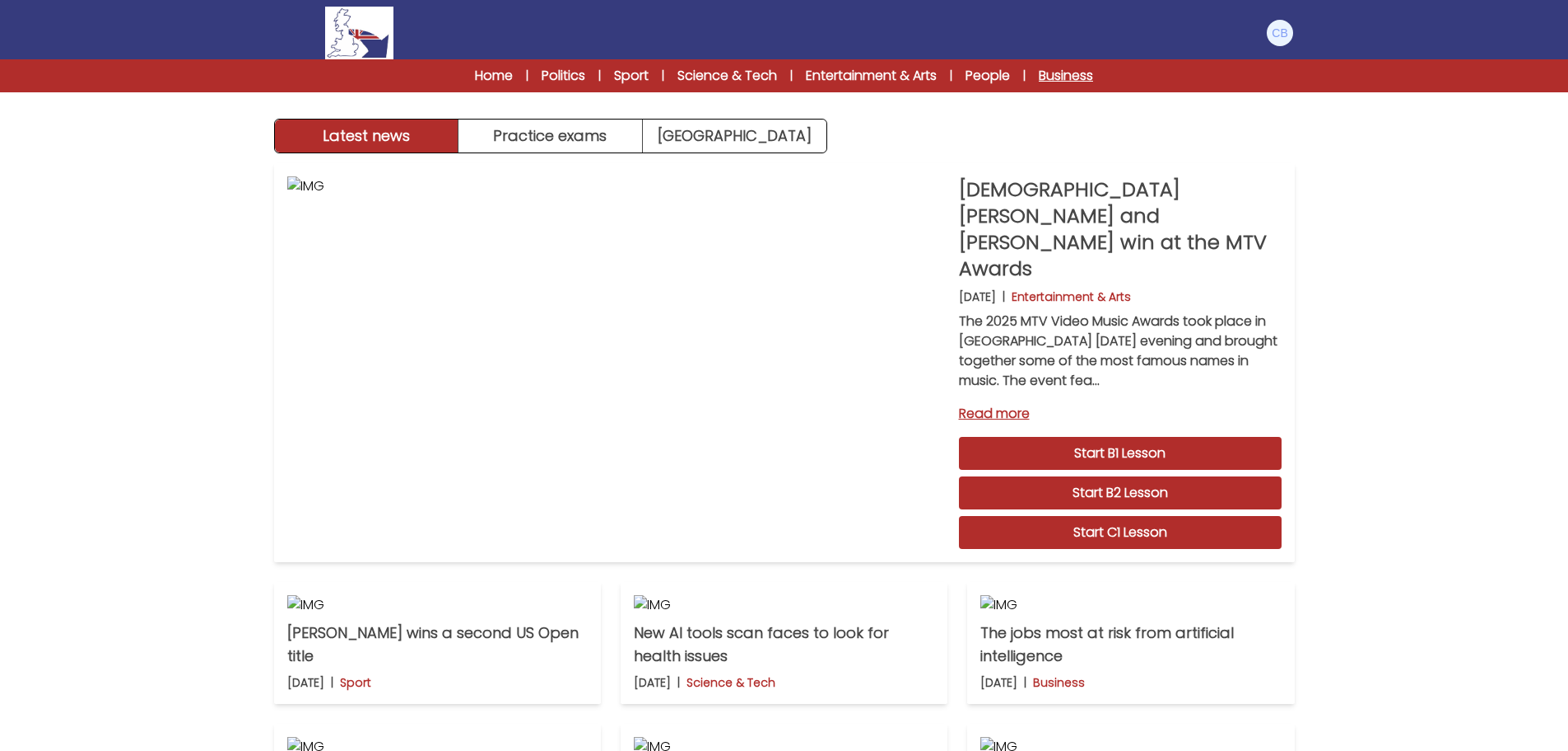
click at [1071, 75] on link "Business" at bounding box center [1066, 76] width 54 height 20
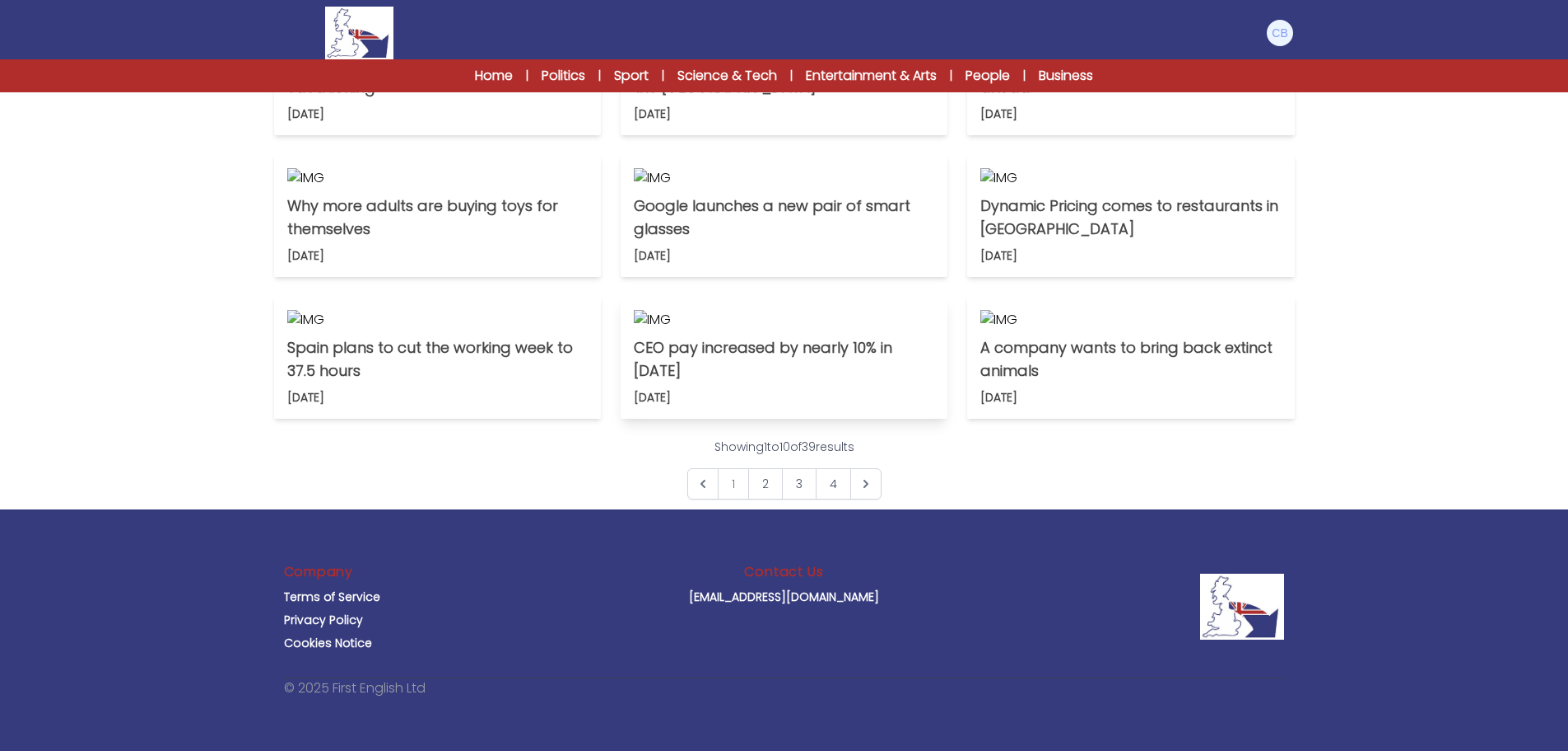
scroll to position [1071, 0]
click at [863, 492] on icon "Next &raquo;" at bounding box center [865, 483] width 16 height 16
click at [914, 76] on link "Entertainment & Arts" at bounding box center [871, 76] width 131 height 20
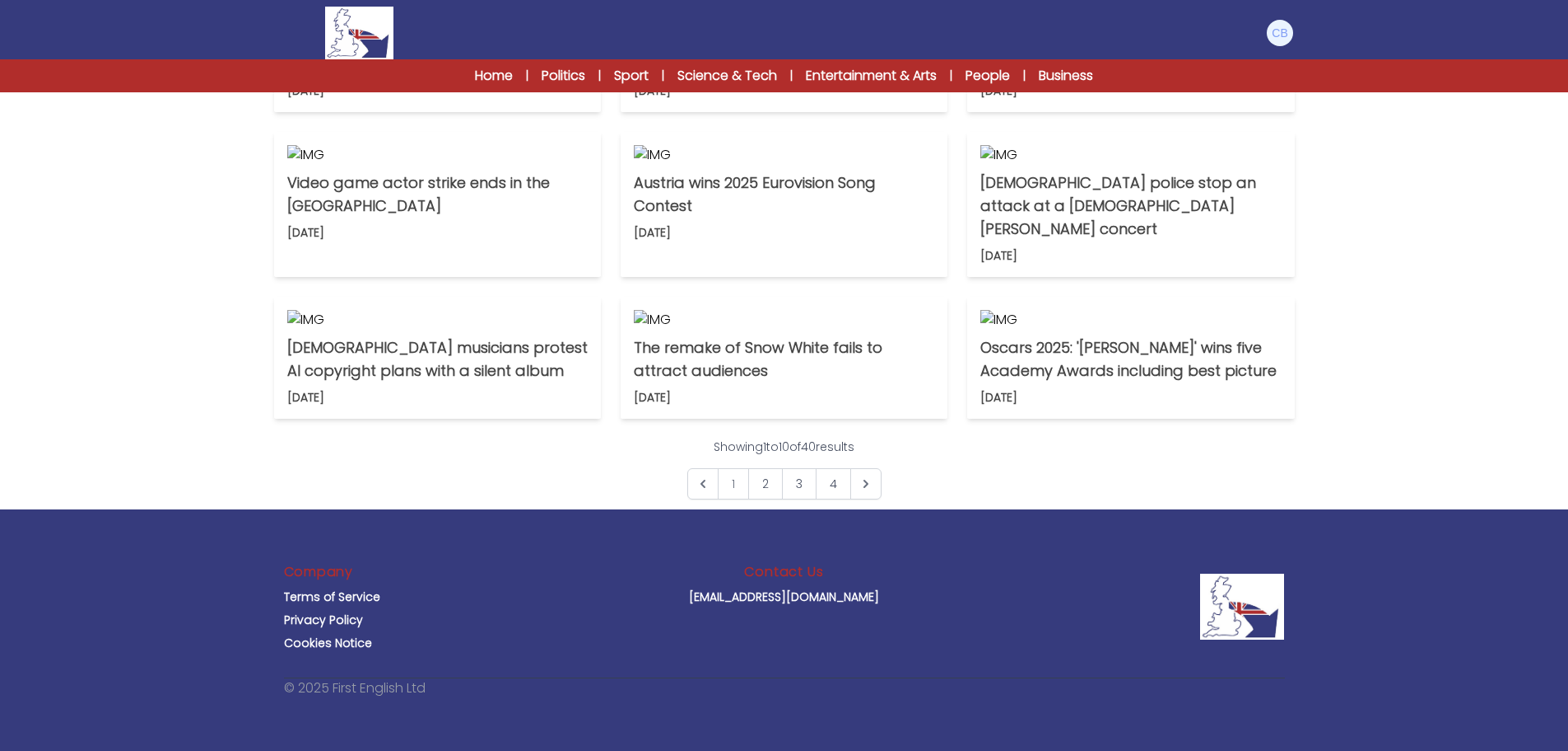
scroll to position [989, 0]
click at [872, 492] on icon "Next &raquo;" at bounding box center [865, 483] width 16 height 16
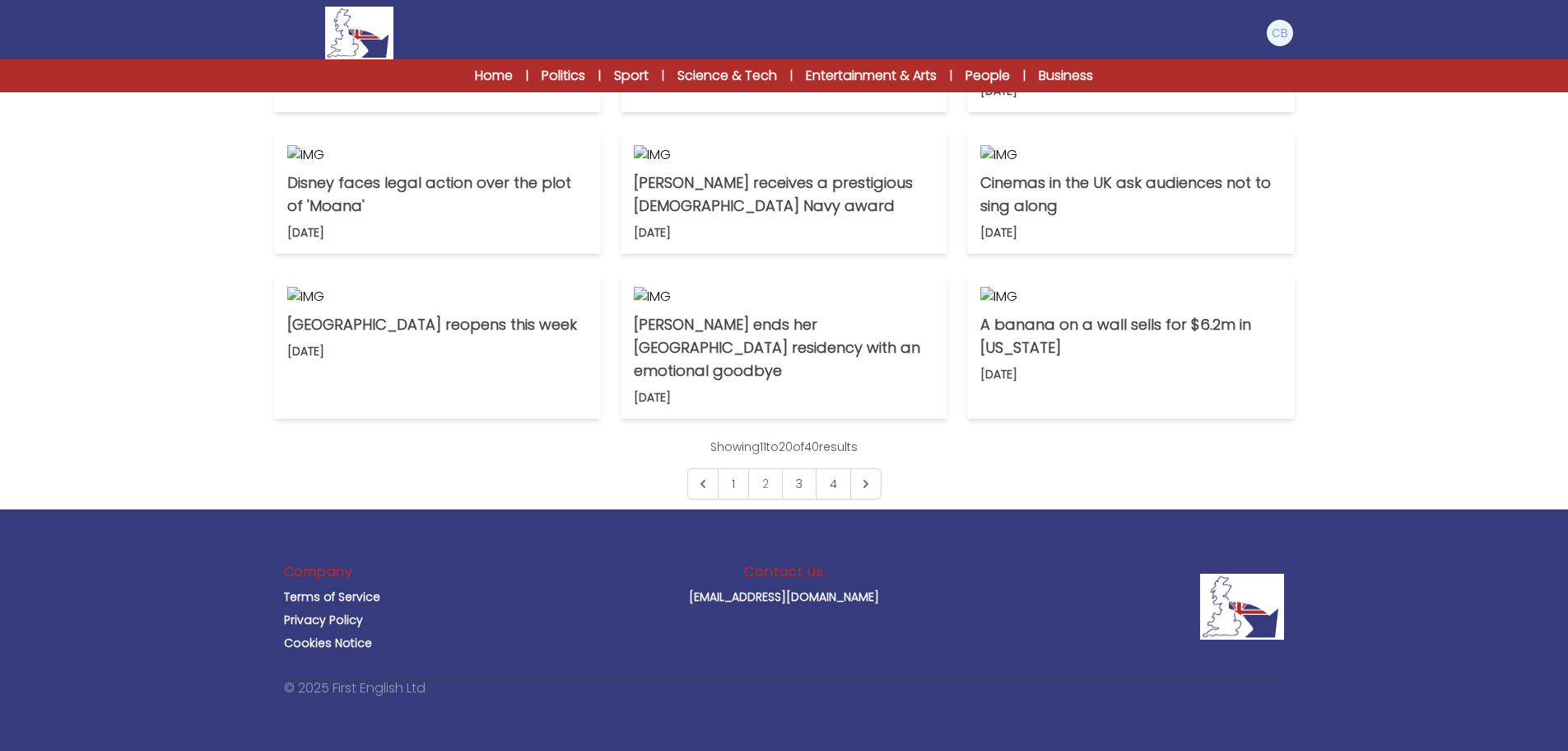
scroll to position [824, 0]
click at [624, 71] on link "Sport" at bounding box center [632, 76] width 35 height 20
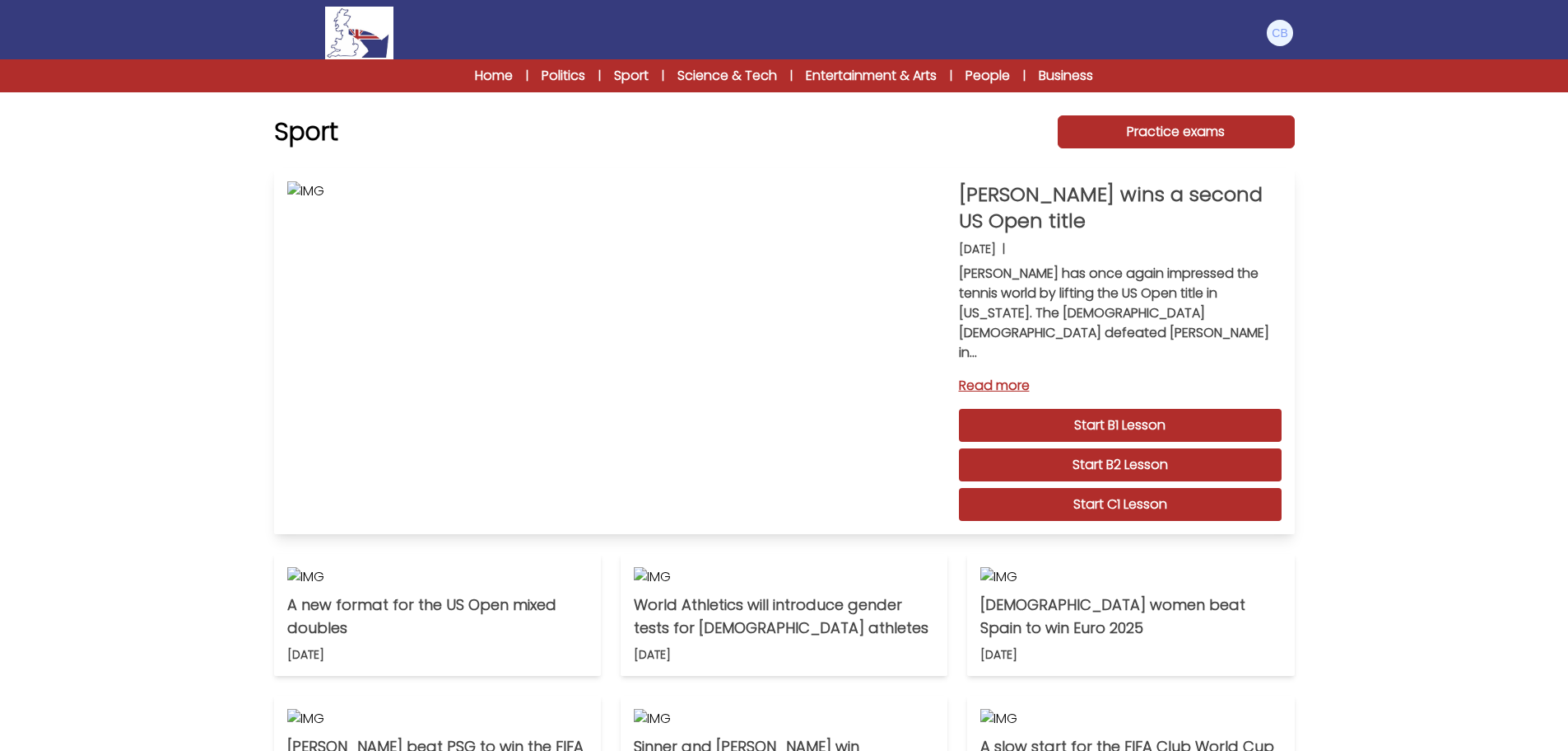
click at [1002, 376] on link "Read more" at bounding box center [1120, 386] width 323 height 20
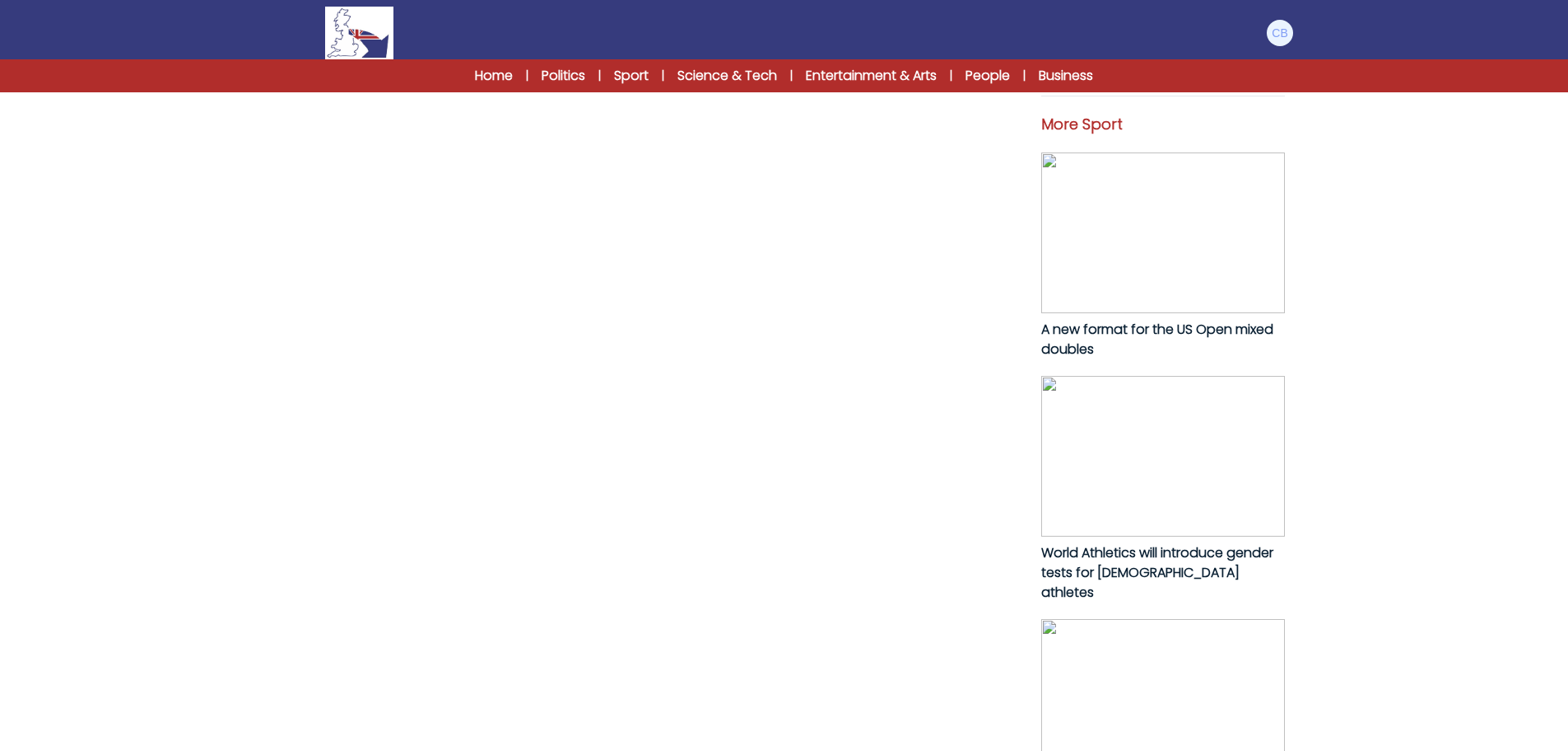
scroll to position [741, 0]
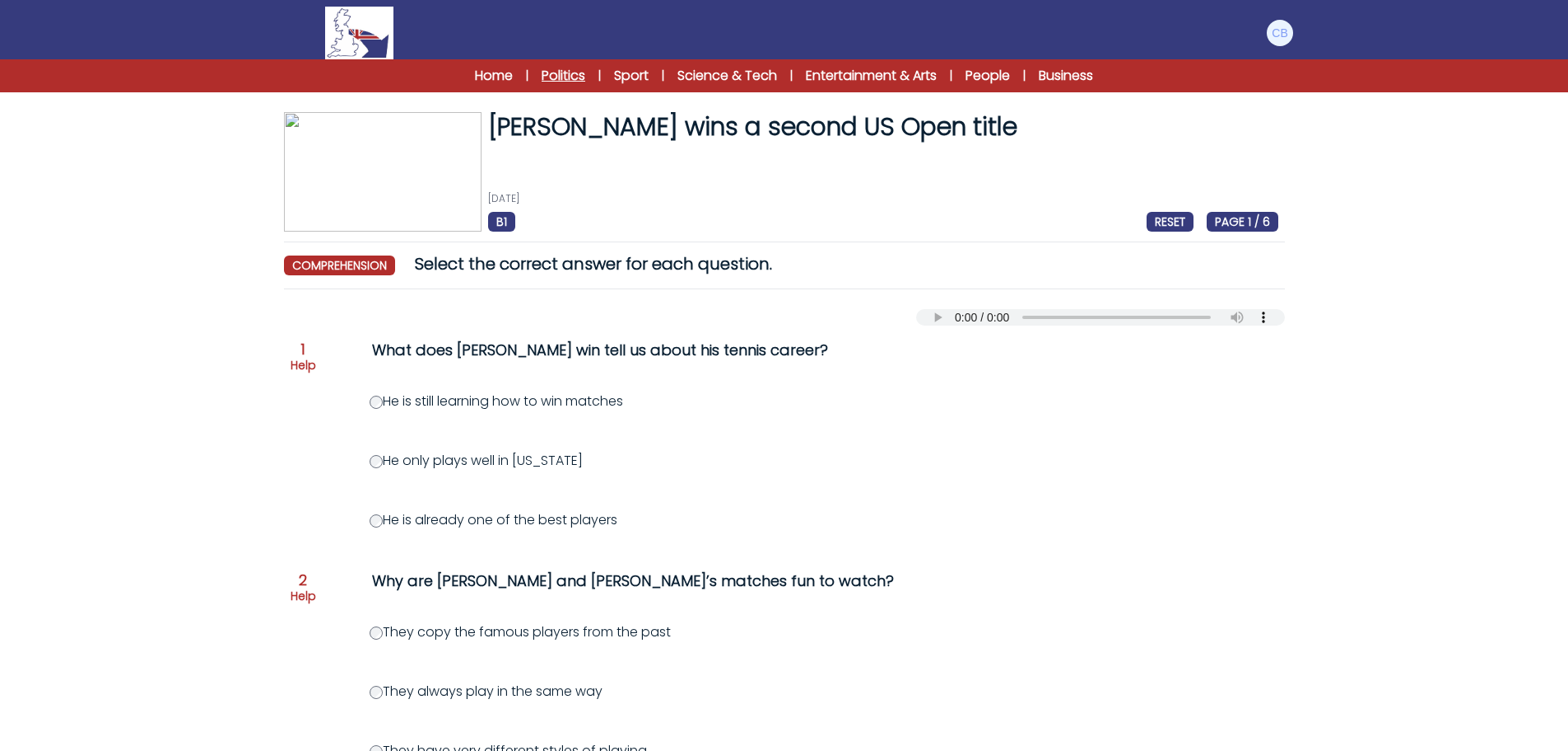
click at [554, 74] on link "Politics" at bounding box center [564, 76] width 44 height 20
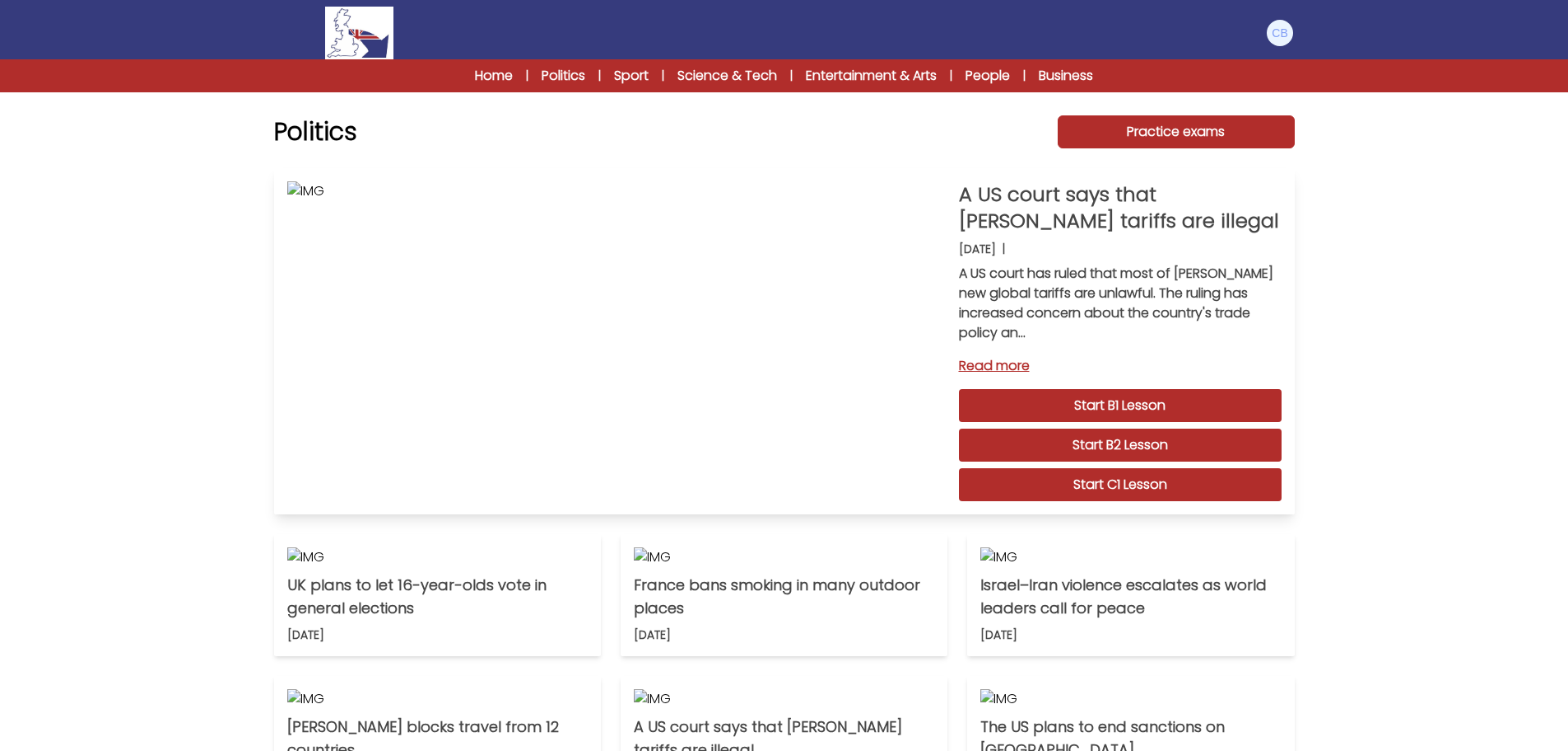
click at [997, 362] on link "Read more" at bounding box center [1120, 366] width 323 height 20
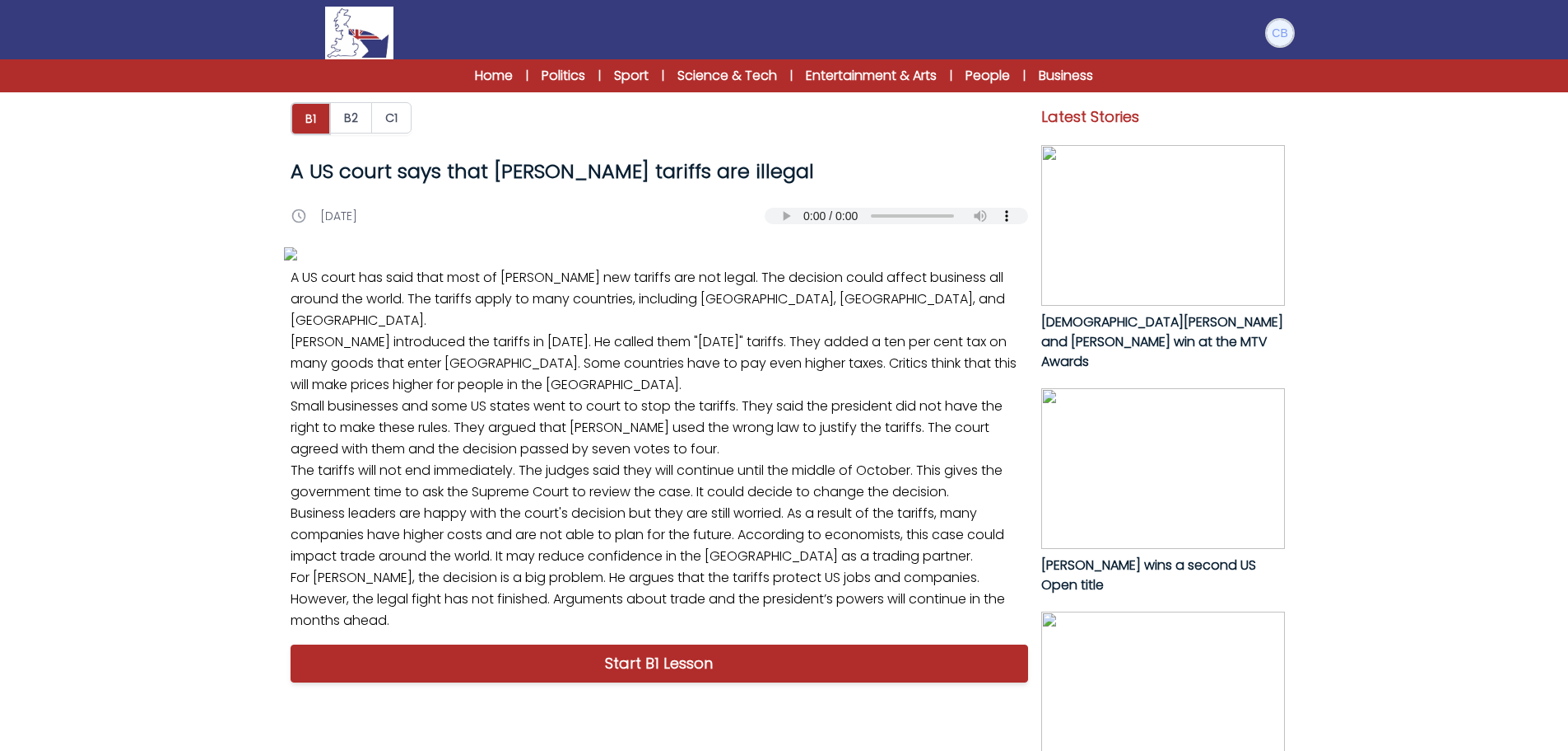
click at [1275, 26] on img at bounding box center [1280, 33] width 26 height 26
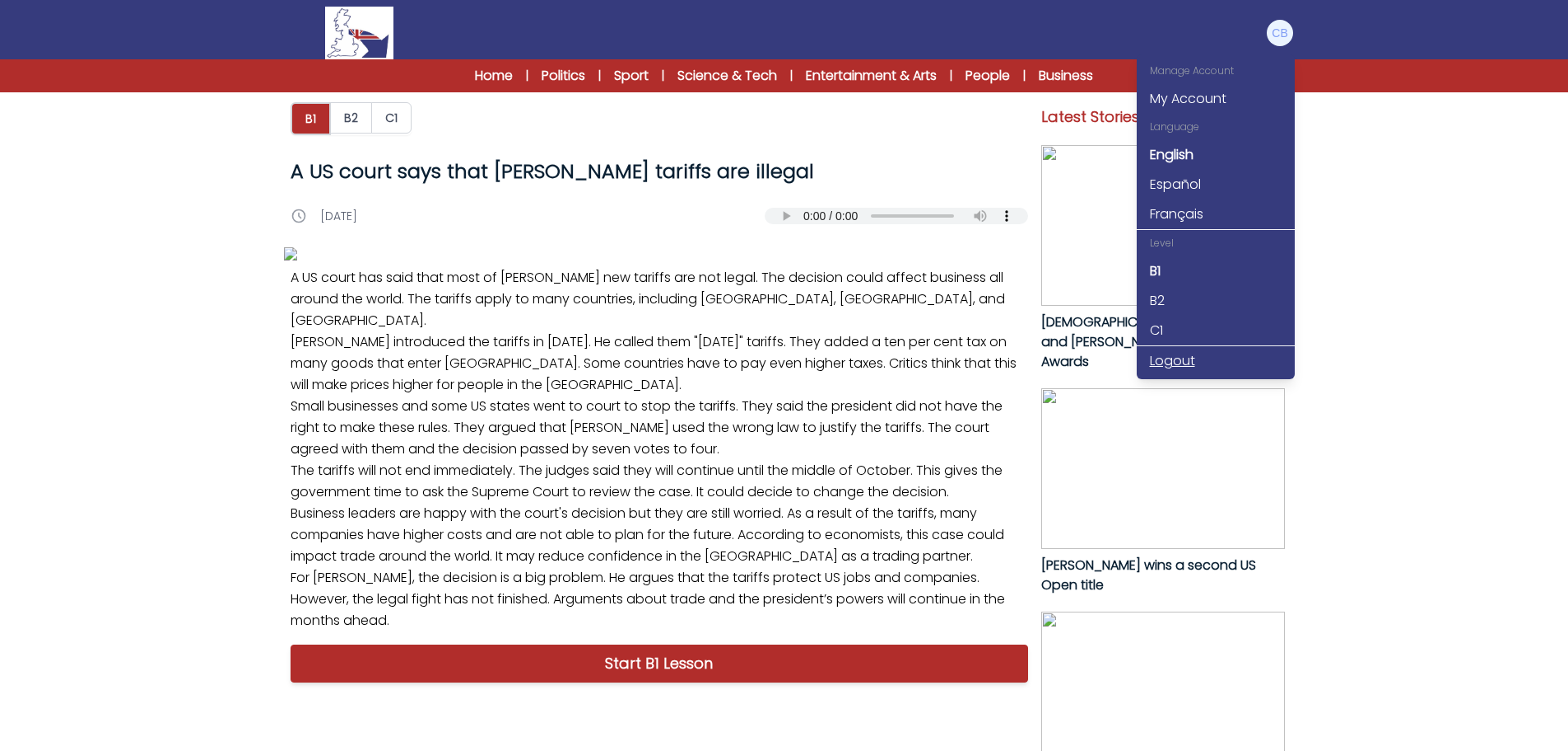
click at [1175, 358] on link "Logout" at bounding box center [1216, 361] width 158 height 30
